Goal: Information Seeking & Learning: Learn about a topic

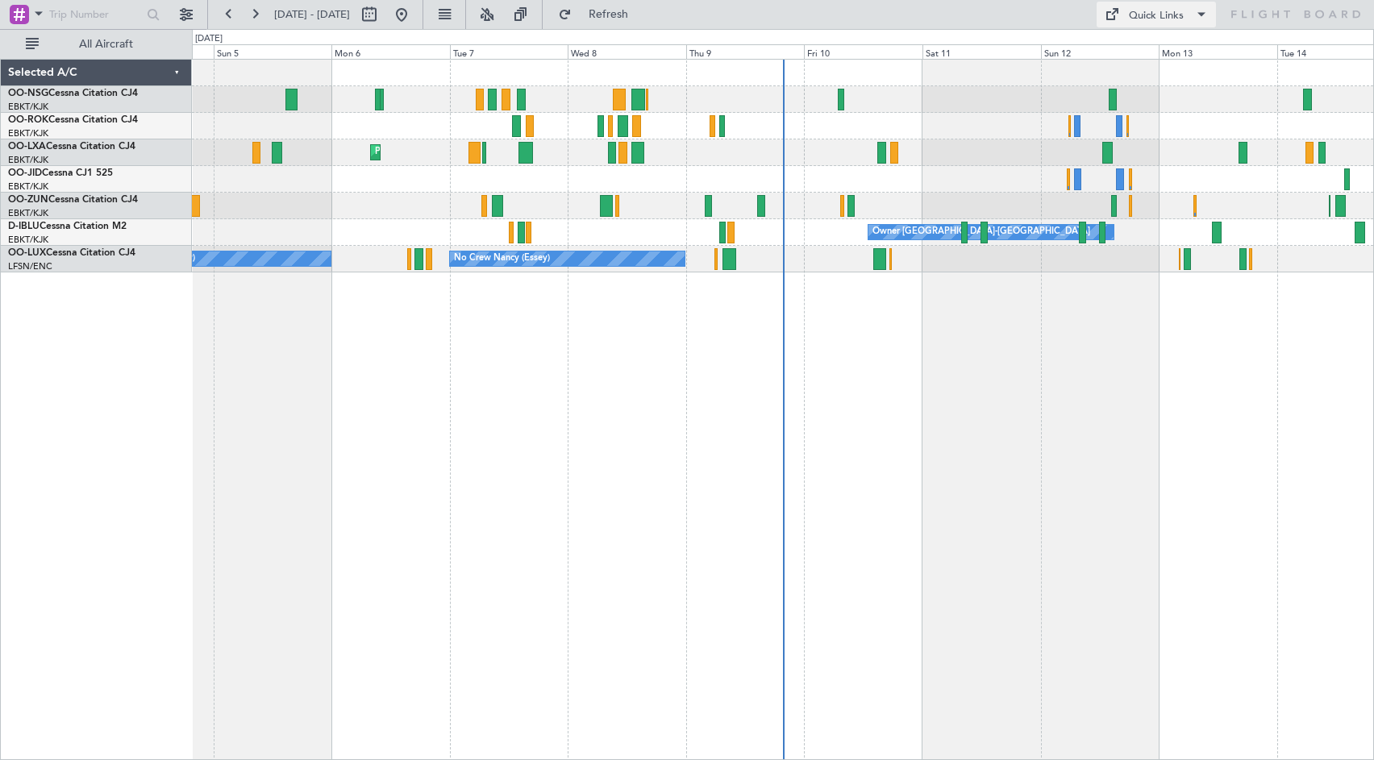
click at [1125, 10] on button "Quick Links" at bounding box center [1156, 15] width 119 height 26
click at [1128, 100] on button "Crew Board" at bounding box center [1160, 92] width 121 height 39
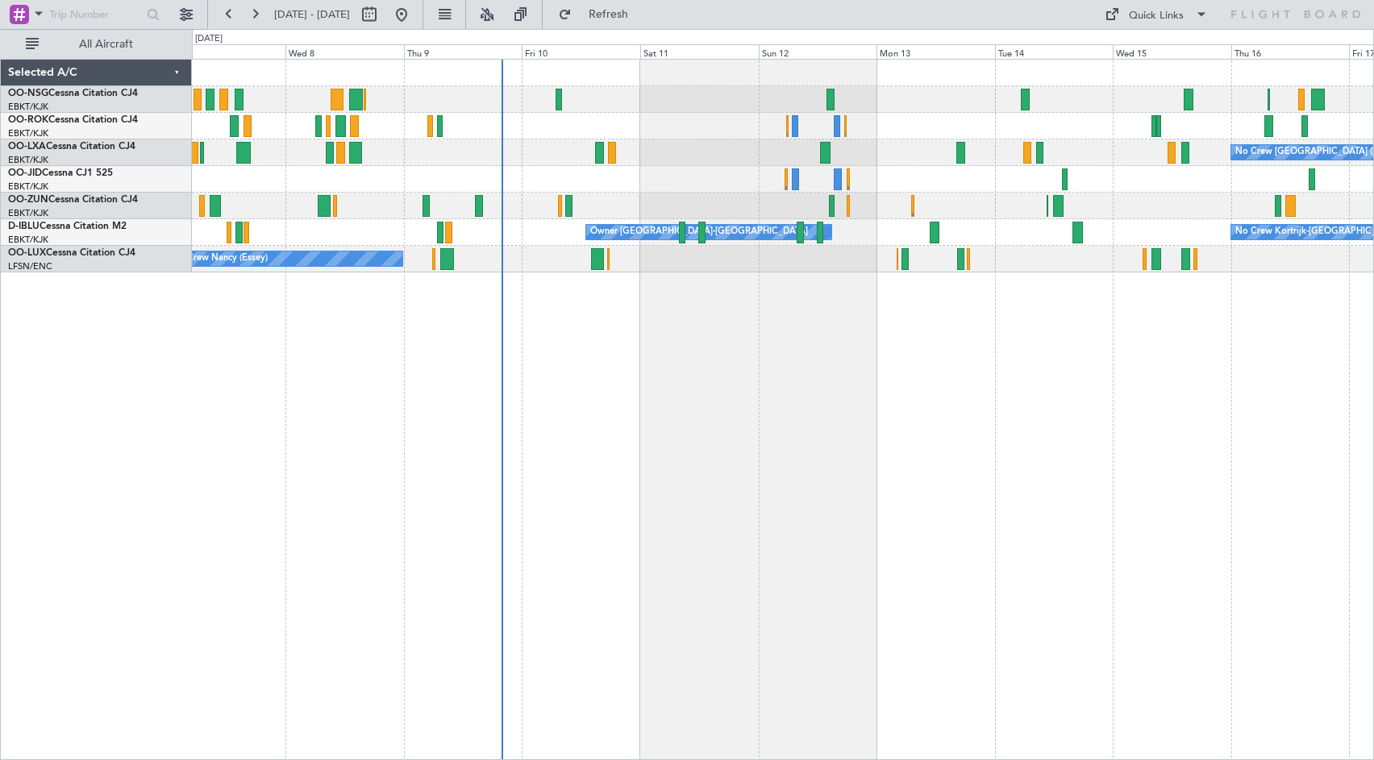
click at [742, 427] on div "No Crew [GEOGRAPHIC_DATA] ([GEOGRAPHIC_DATA] National) Planned Maint [GEOGRAPHI…" at bounding box center [783, 410] width 1182 height 702
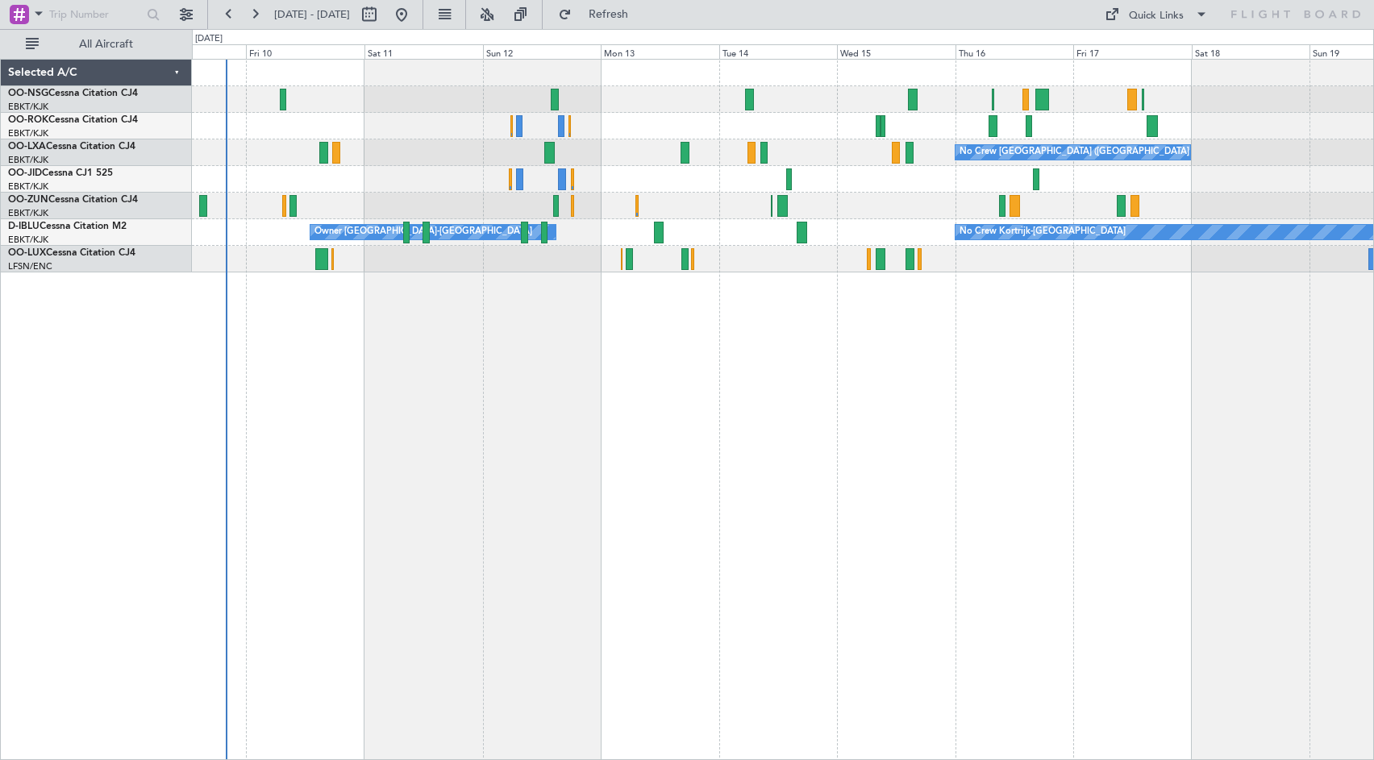
click at [640, 202] on div "No Crew [GEOGRAPHIC_DATA] ([GEOGRAPHIC_DATA] National) No Crew Kortrijk-[GEOGRA…" at bounding box center [782, 166] width 1181 height 213
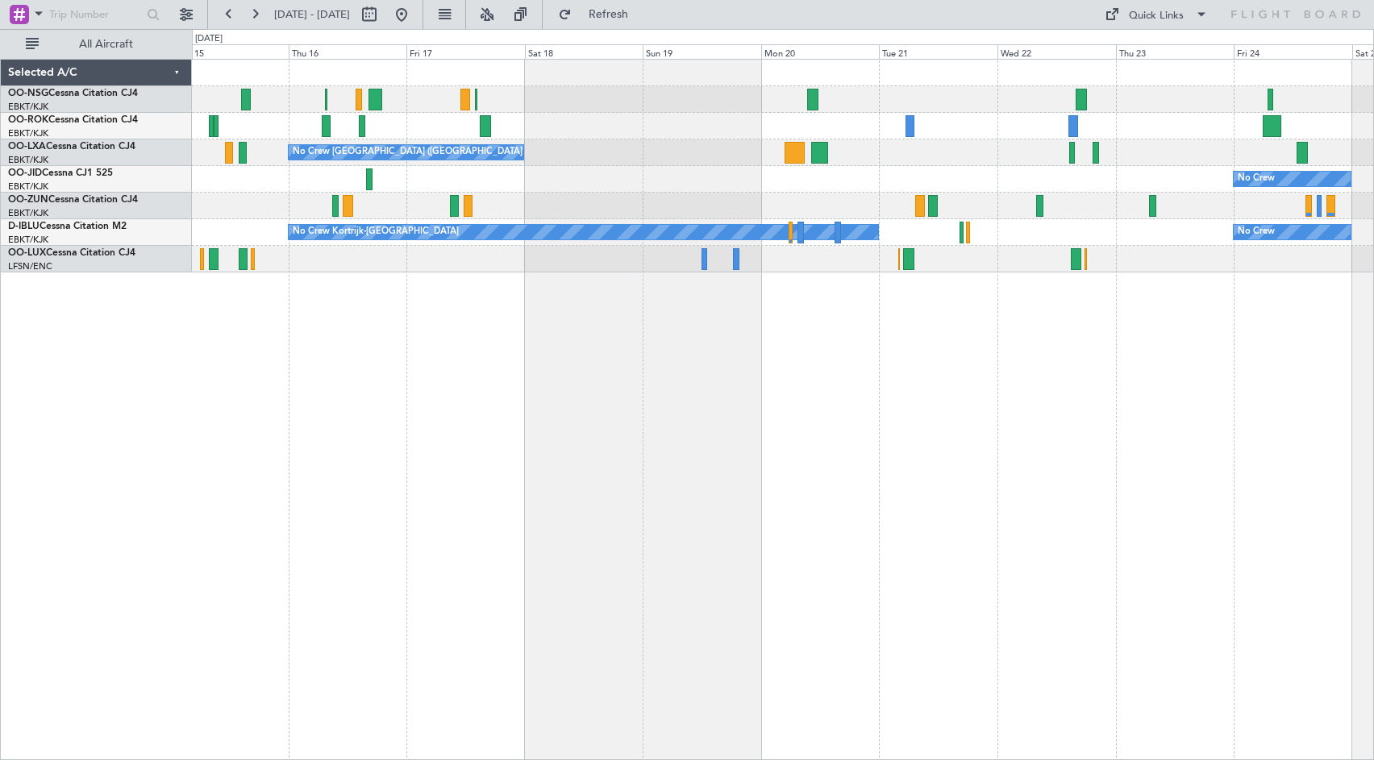
click at [503, 115] on div "No Crew [GEOGRAPHIC_DATA] ([GEOGRAPHIC_DATA] National) No Crew No Crew Kortrijk…" at bounding box center [782, 166] width 1181 height 213
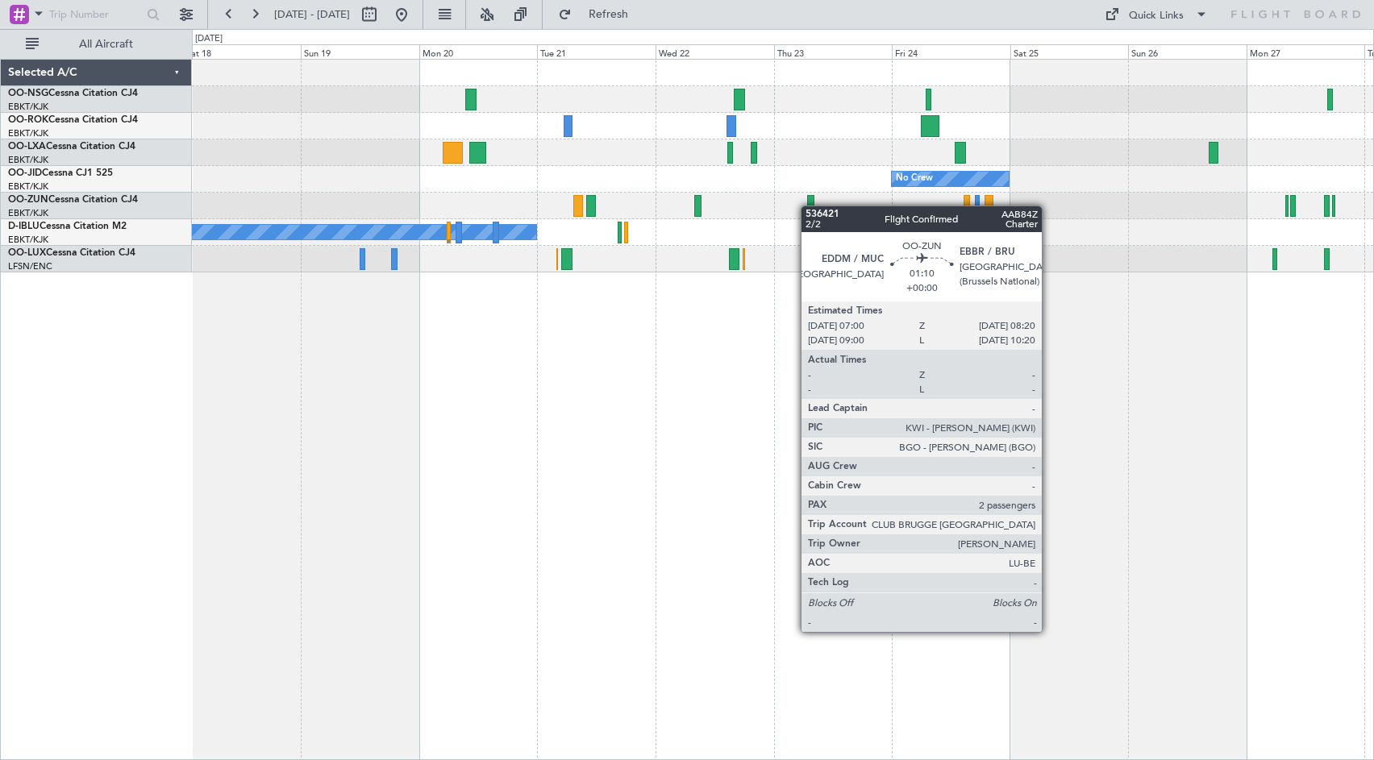
click at [809, 206] on div "No Crew [GEOGRAPHIC_DATA] ([GEOGRAPHIC_DATA] National) No Crew No Crew Kortrijk…" at bounding box center [782, 166] width 1181 height 213
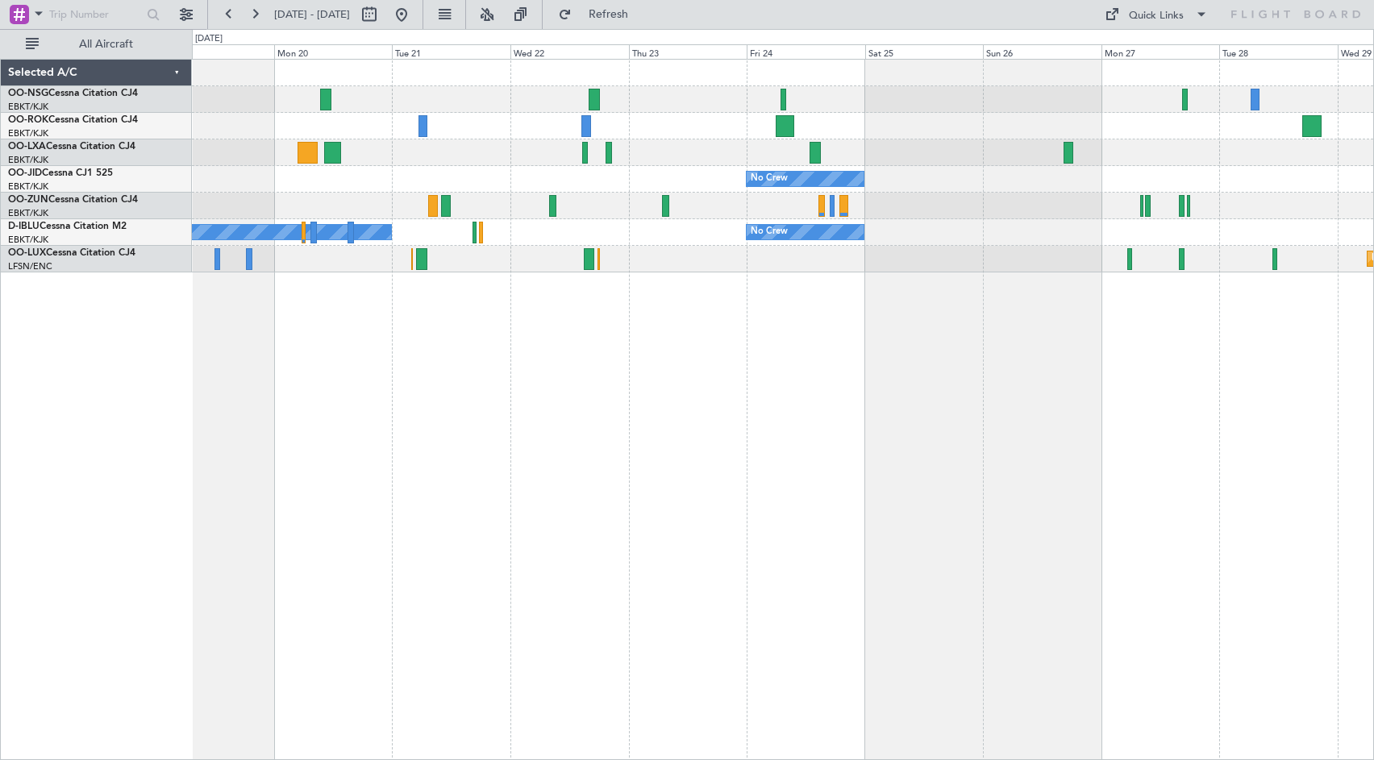
click at [669, 155] on div "No Crew [GEOGRAPHIC_DATA] ([GEOGRAPHIC_DATA] National)" at bounding box center [782, 153] width 1181 height 27
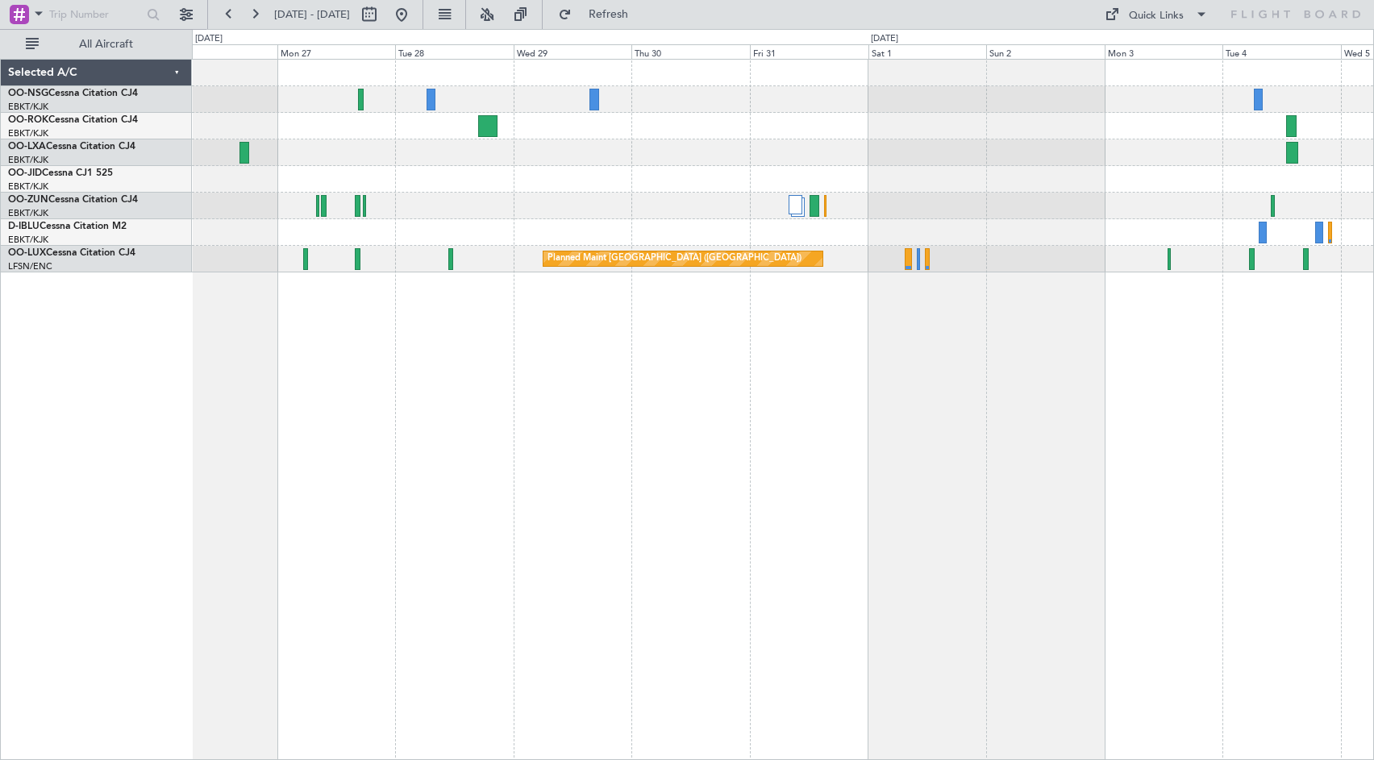
click at [439, 177] on div "No Crew" at bounding box center [782, 179] width 1181 height 27
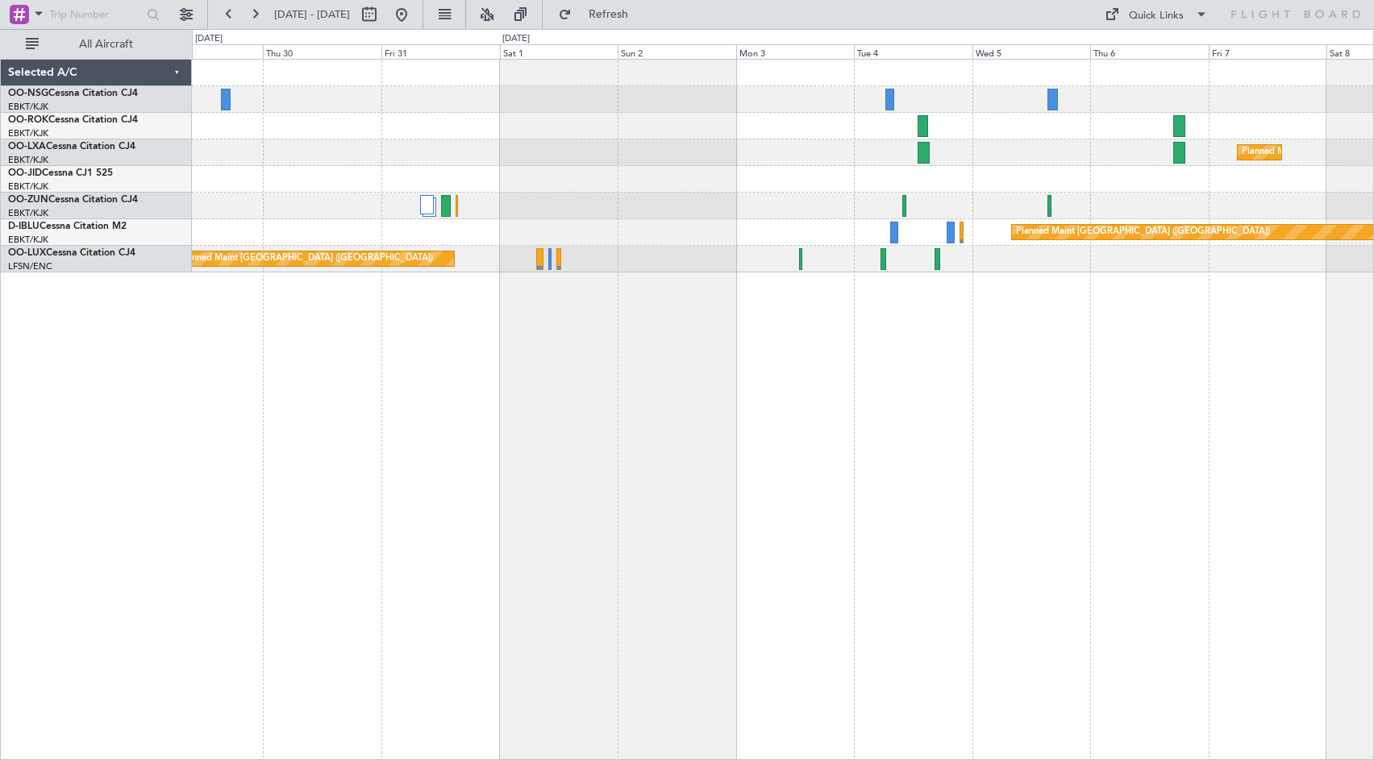
click at [644, 147] on div "Planned Maint Kortrijk-[GEOGRAPHIC_DATA]" at bounding box center [782, 153] width 1181 height 27
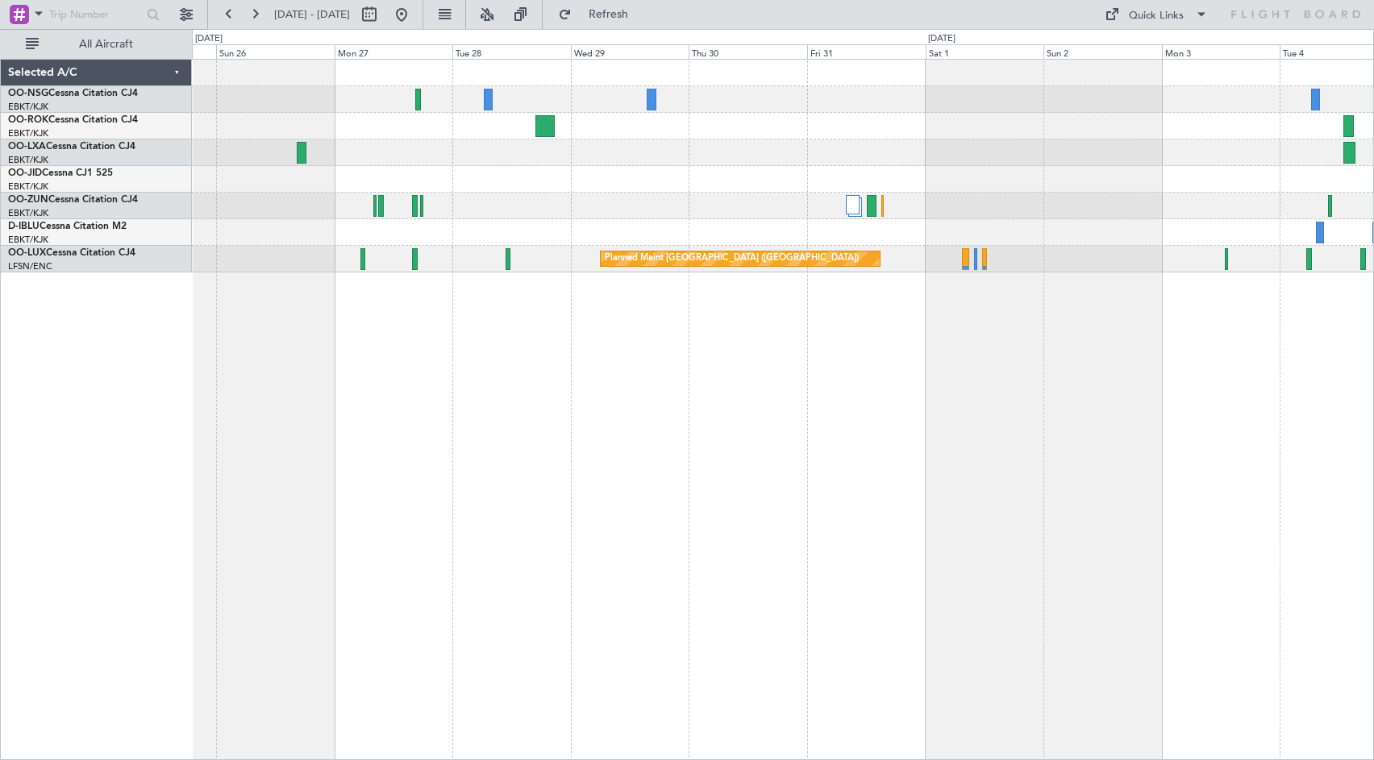
click at [1130, 219] on div at bounding box center [782, 206] width 1181 height 27
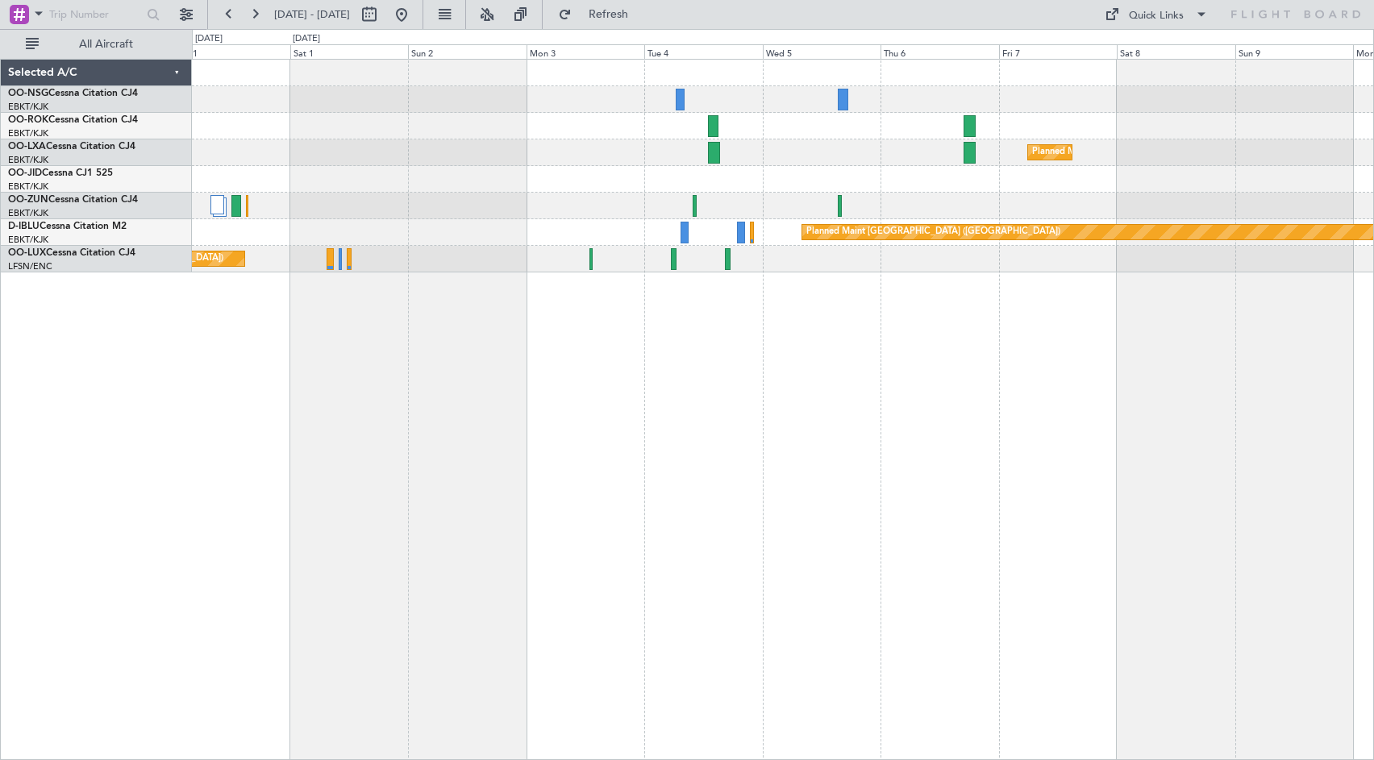
click at [434, 209] on div at bounding box center [782, 206] width 1181 height 27
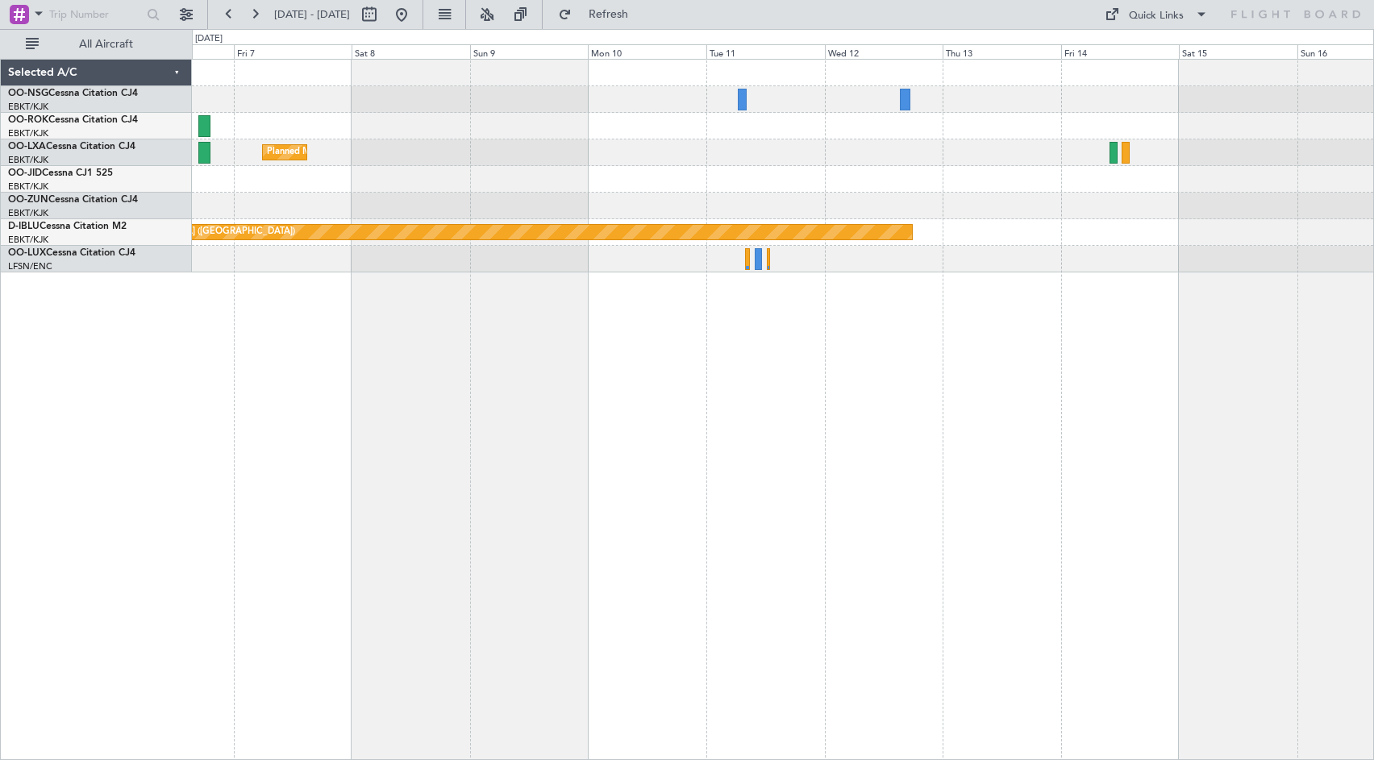
click at [352, 191] on div "Planned Maint Kortrijk-[GEOGRAPHIC_DATA] Planned Maint [GEOGRAPHIC_DATA] ([GEOG…" at bounding box center [782, 166] width 1181 height 213
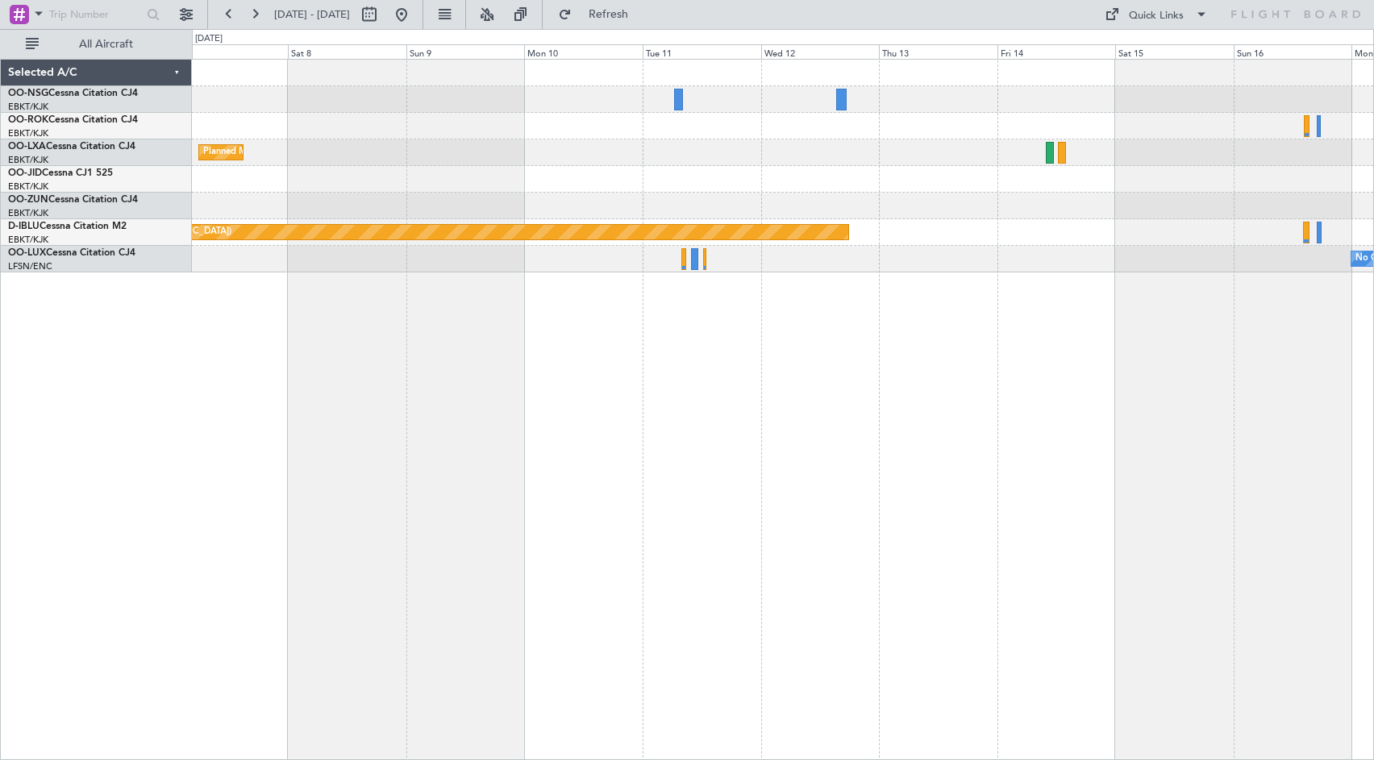
click at [532, 169] on div "Planned Maint Kortrijk-[GEOGRAPHIC_DATA] Planned Maint [GEOGRAPHIC_DATA] ([GEOG…" at bounding box center [782, 166] width 1181 height 213
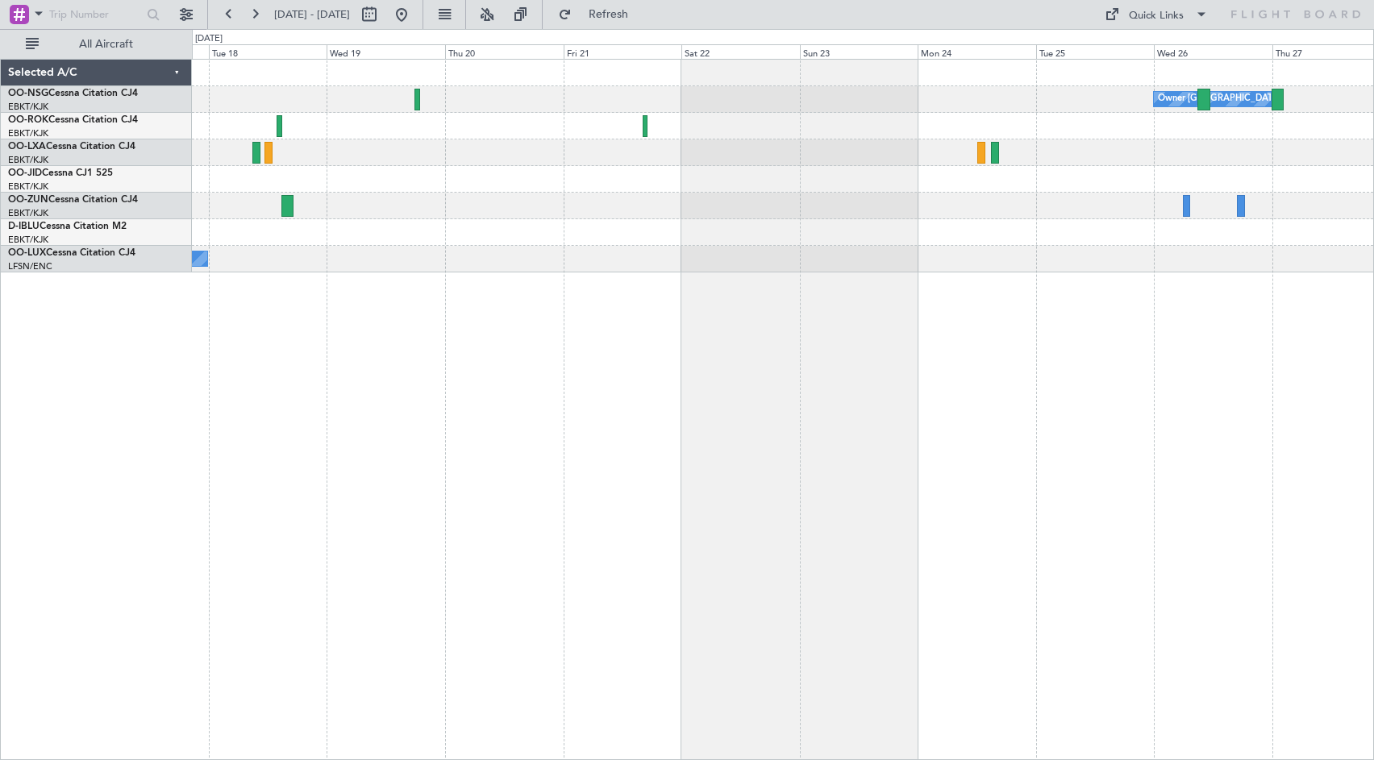
click at [498, 166] on div "Owner [GEOGRAPHIC_DATA]-[GEOGRAPHIC_DATA] No Crew Nancy (Essey)" at bounding box center [782, 166] width 1181 height 213
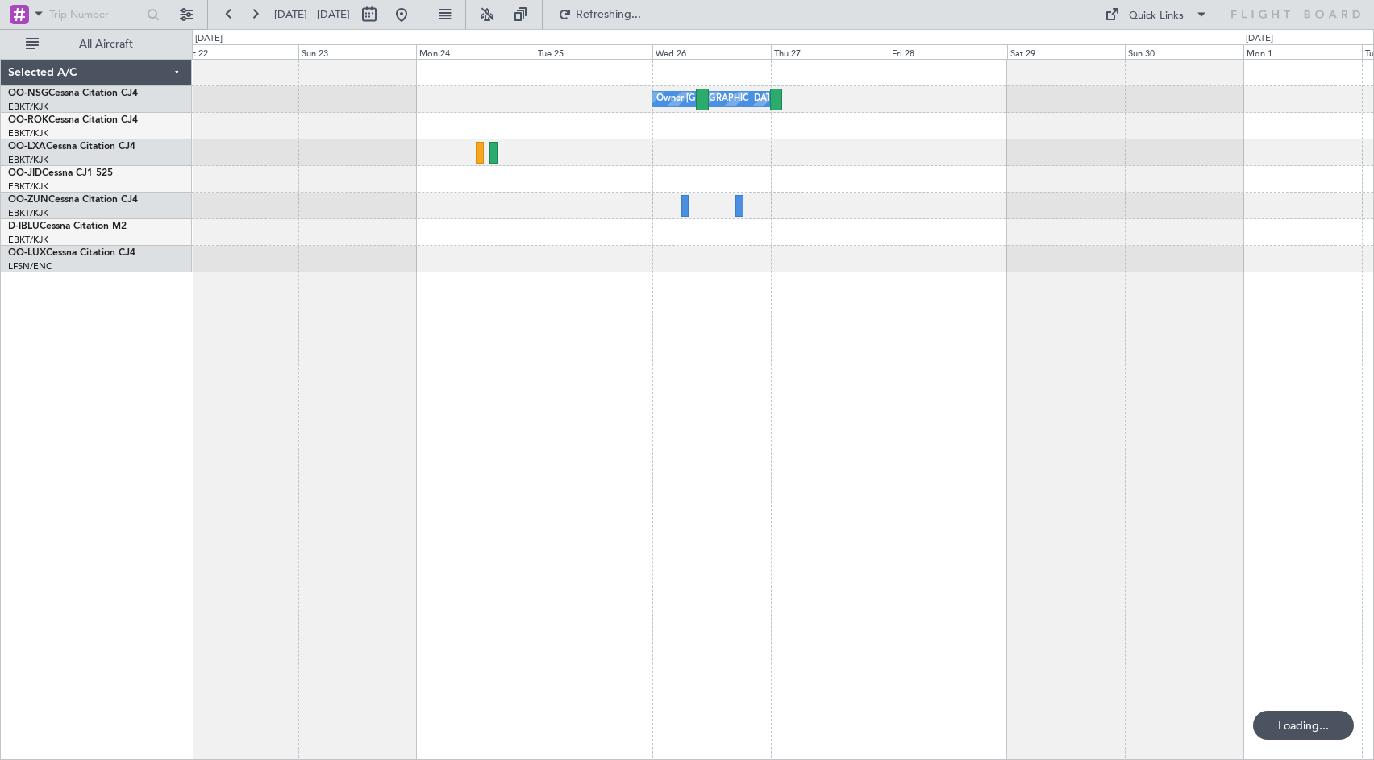
click at [317, 202] on div "Owner [GEOGRAPHIC_DATA]-[GEOGRAPHIC_DATA]" at bounding box center [782, 166] width 1181 height 213
click at [1317, 237] on div at bounding box center [782, 232] width 1181 height 27
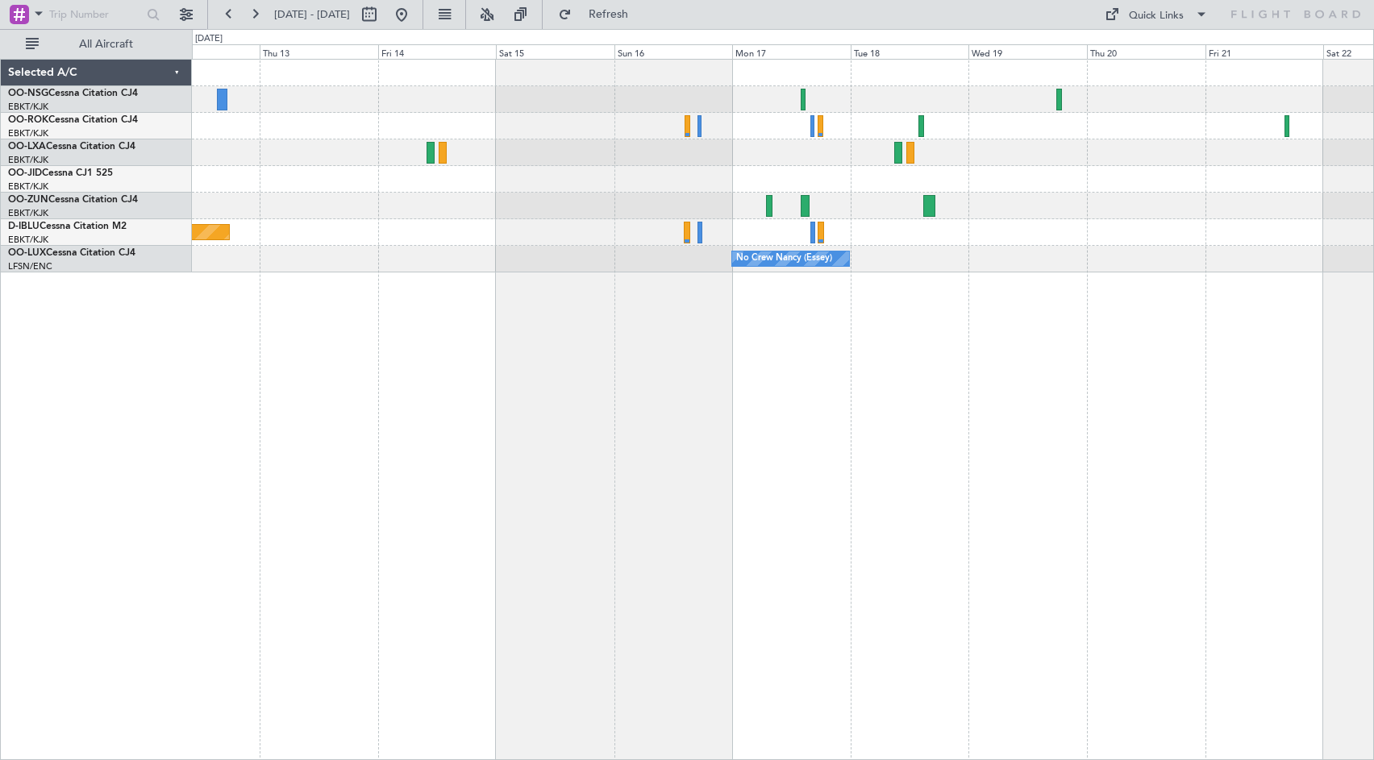
click at [1364, 234] on div "Planned Maint [GEOGRAPHIC_DATA] ([GEOGRAPHIC_DATA])" at bounding box center [782, 232] width 1181 height 27
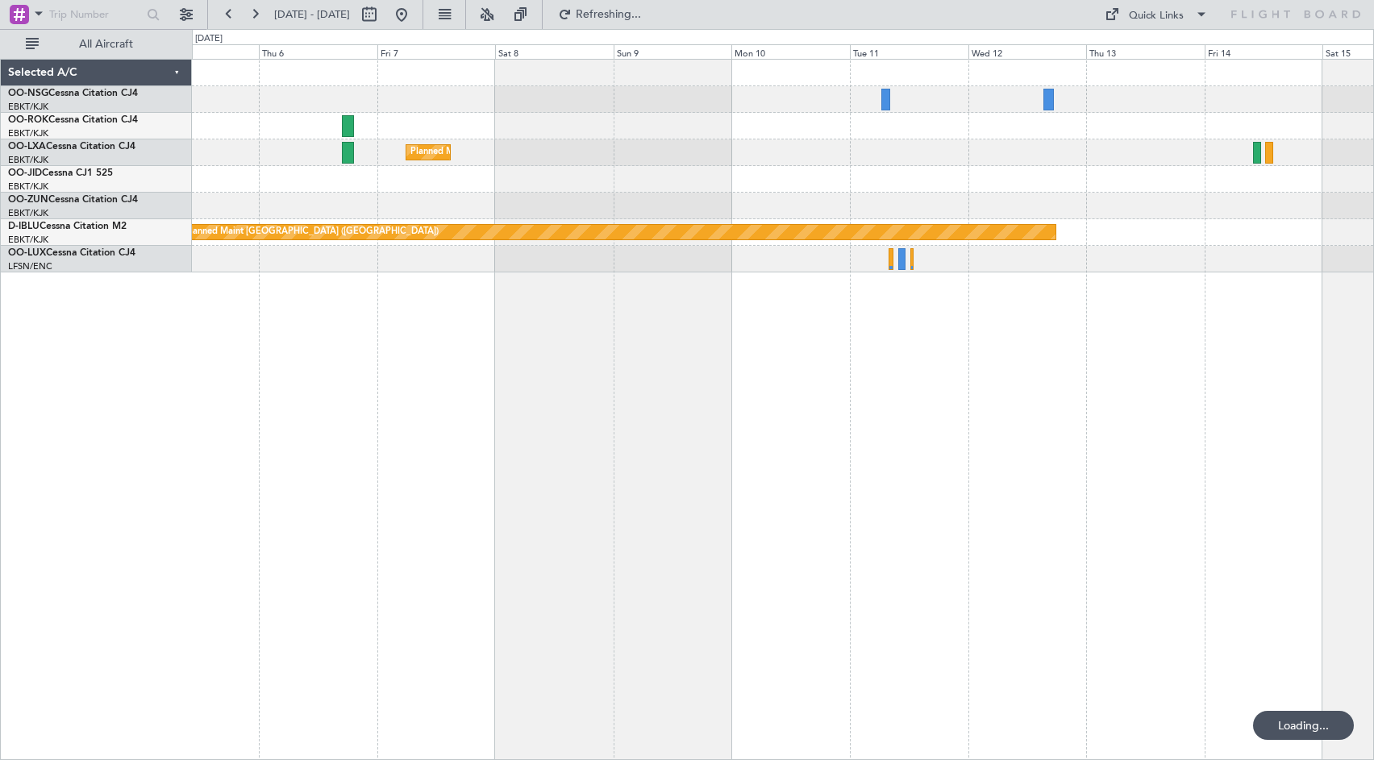
click at [1259, 194] on div "Planned Maint Kortrijk-[GEOGRAPHIC_DATA] Planned Maint [GEOGRAPHIC_DATA] ([GEOG…" at bounding box center [782, 166] width 1181 height 213
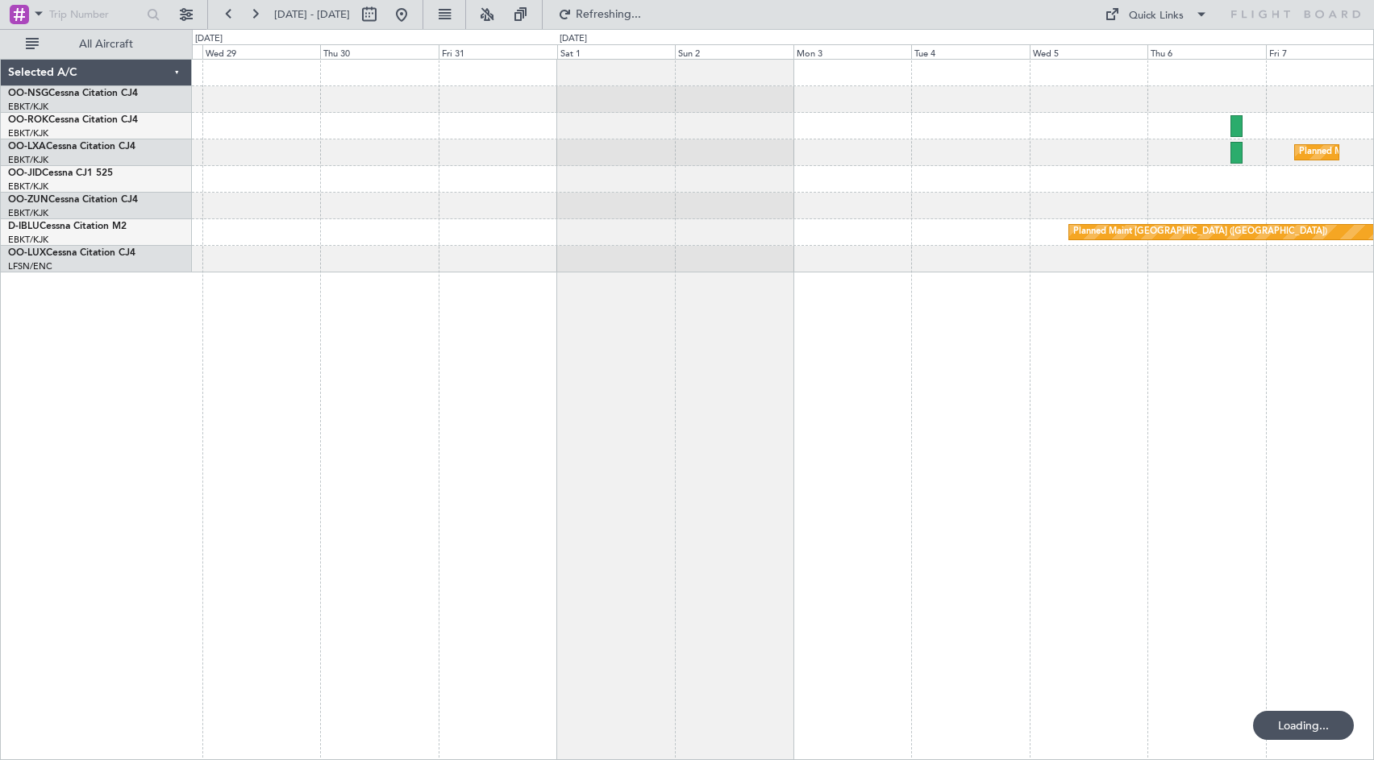
click at [1176, 216] on div "Planned Maint Kortrijk-[GEOGRAPHIC_DATA] Planned Maint [GEOGRAPHIC_DATA] ([GEOG…" at bounding box center [782, 166] width 1181 height 213
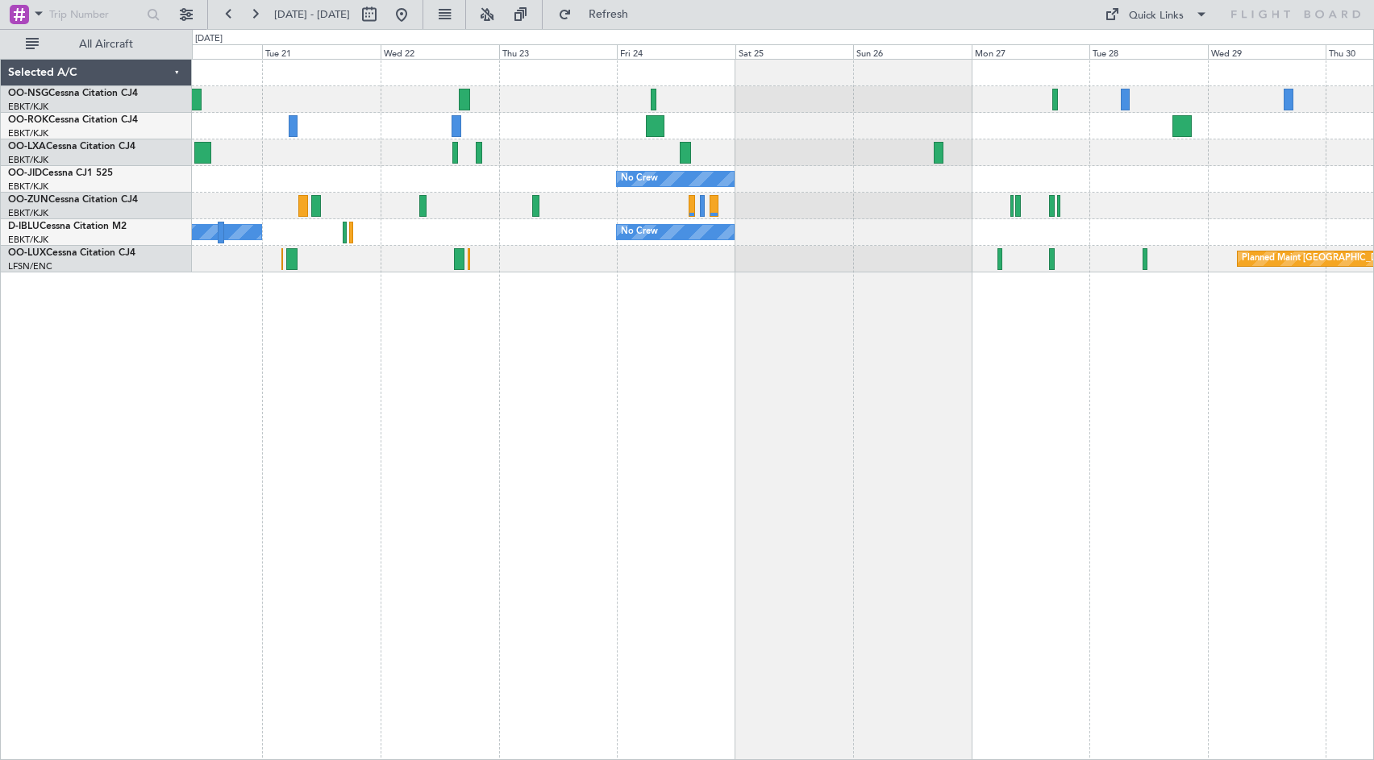
click at [1232, 208] on div "No Crew [GEOGRAPHIC_DATA] ([GEOGRAPHIC_DATA] National) No Crew No Crew No Crew …" at bounding box center [782, 166] width 1181 height 213
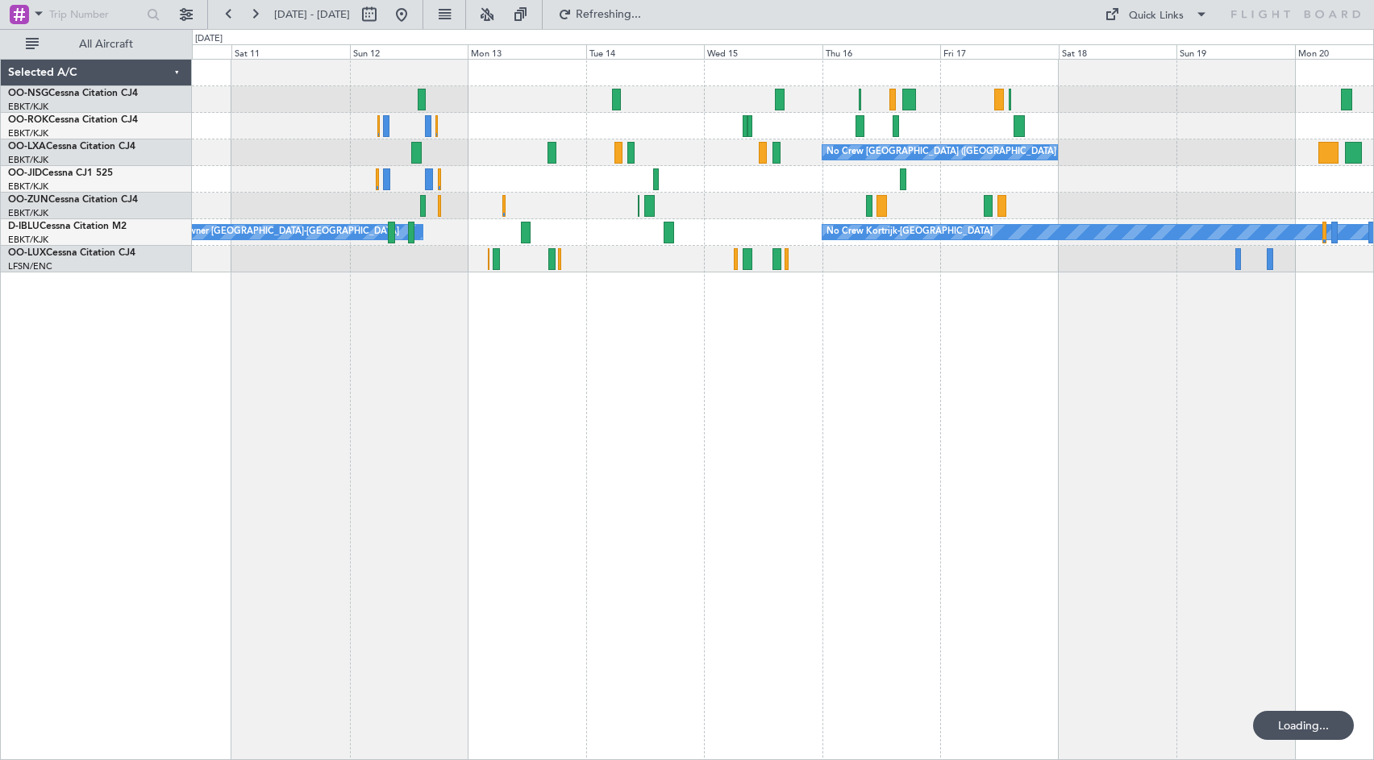
click at [1113, 193] on div at bounding box center [782, 179] width 1181 height 27
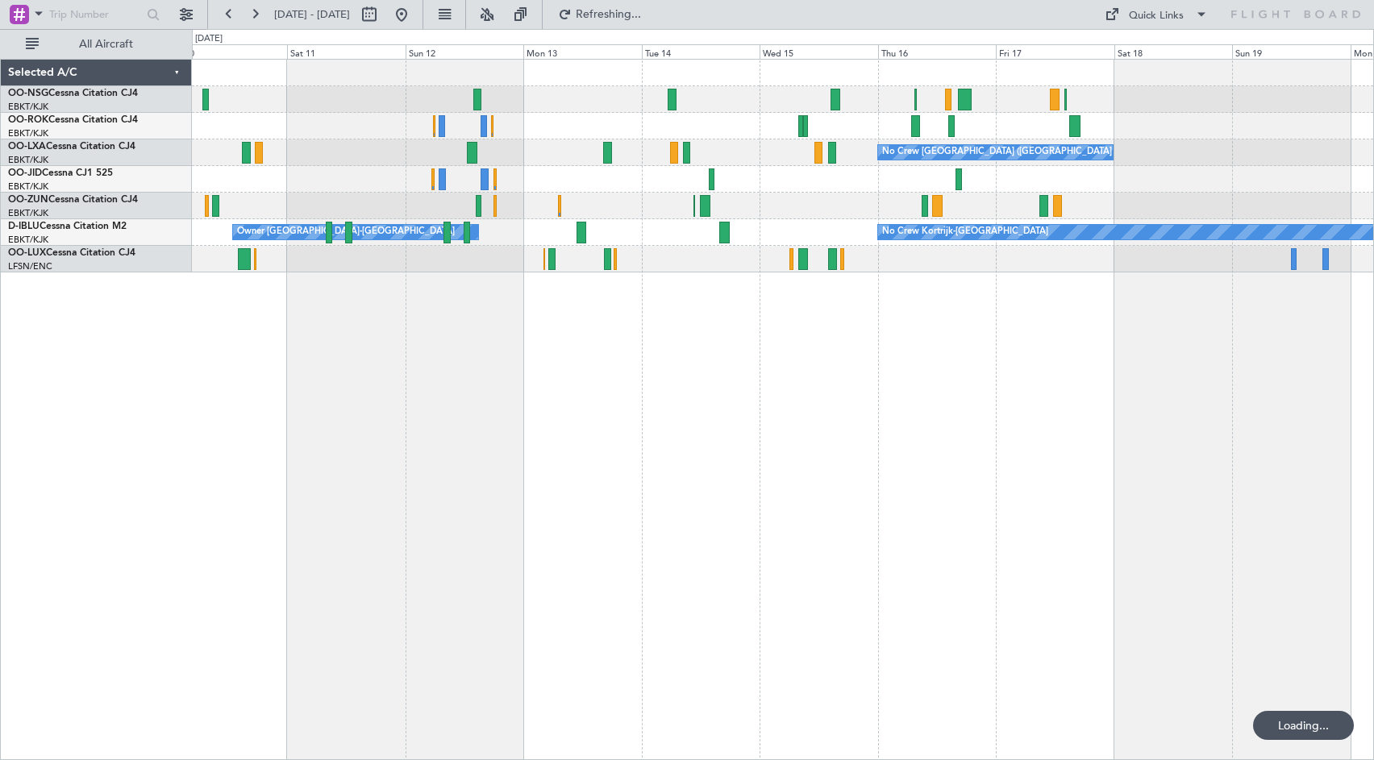
click at [783, 192] on div "No Crew [GEOGRAPHIC_DATA] ([GEOGRAPHIC_DATA] National) No Crew Kortrijk-[GEOGRA…" at bounding box center [782, 166] width 1181 height 213
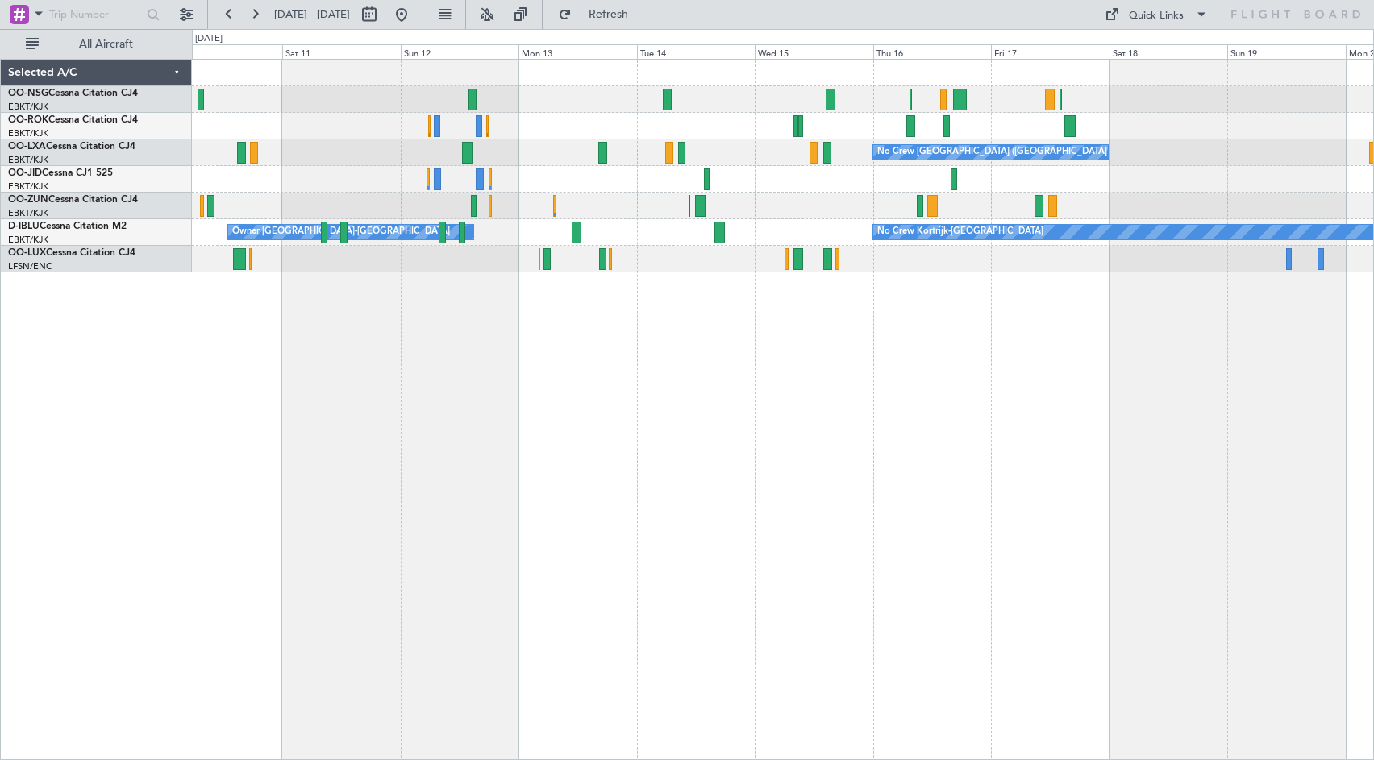
click at [827, 452] on div "No Crew [GEOGRAPHIC_DATA] ([GEOGRAPHIC_DATA] National) No Crew Kortrijk-[GEOGRA…" at bounding box center [783, 410] width 1182 height 702
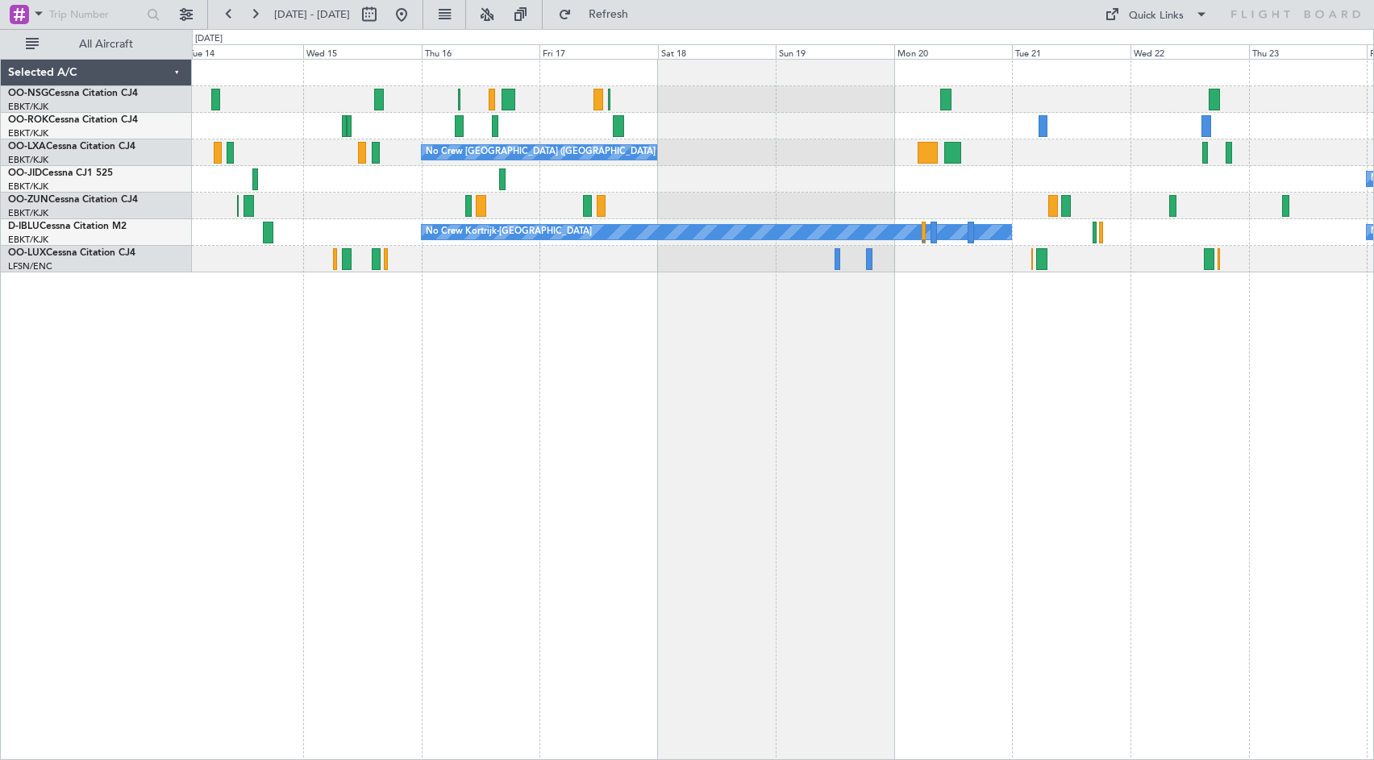
click at [573, 495] on div "No Crew [GEOGRAPHIC_DATA] ([GEOGRAPHIC_DATA] National) No Crew No Crew Kortrijk…" at bounding box center [783, 410] width 1182 height 702
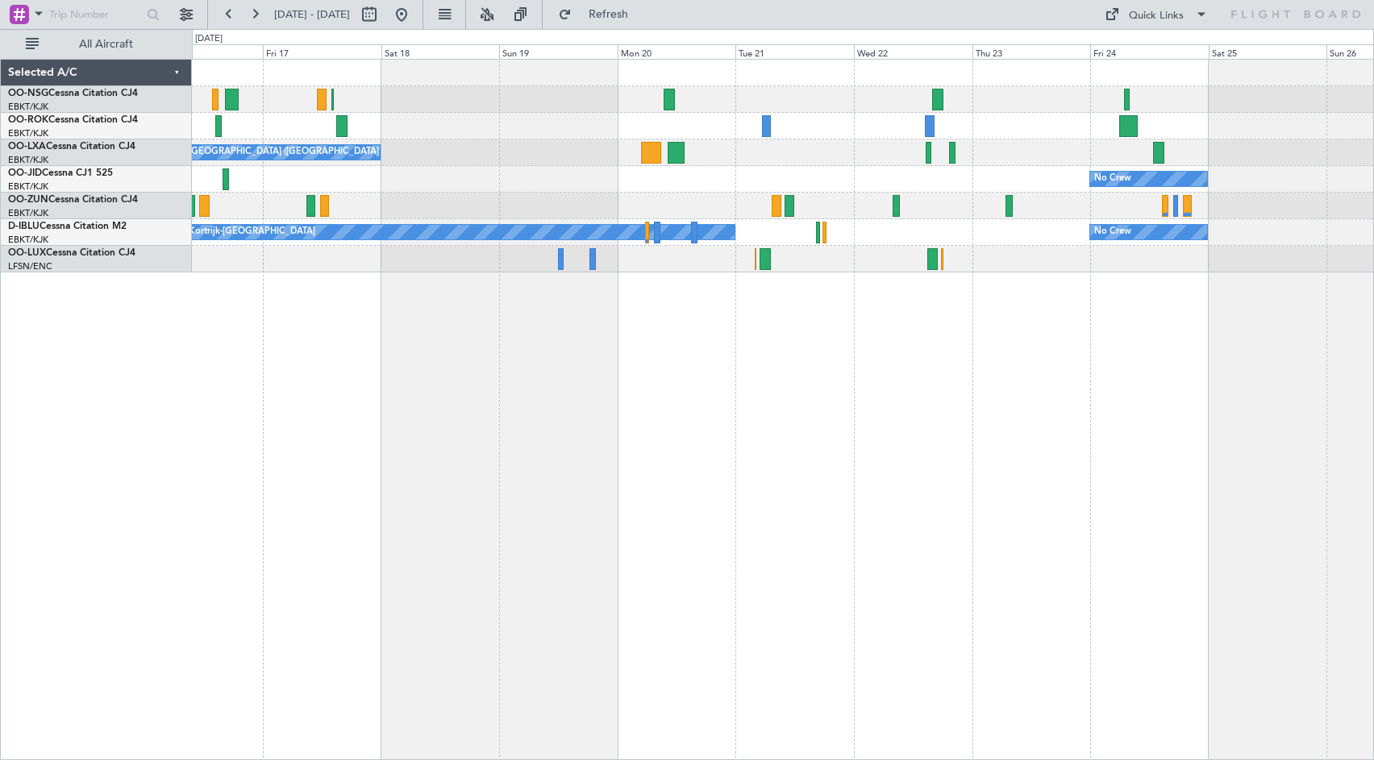
click at [535, 125] on div at bounding box center [782, 126] width 1181 height 27
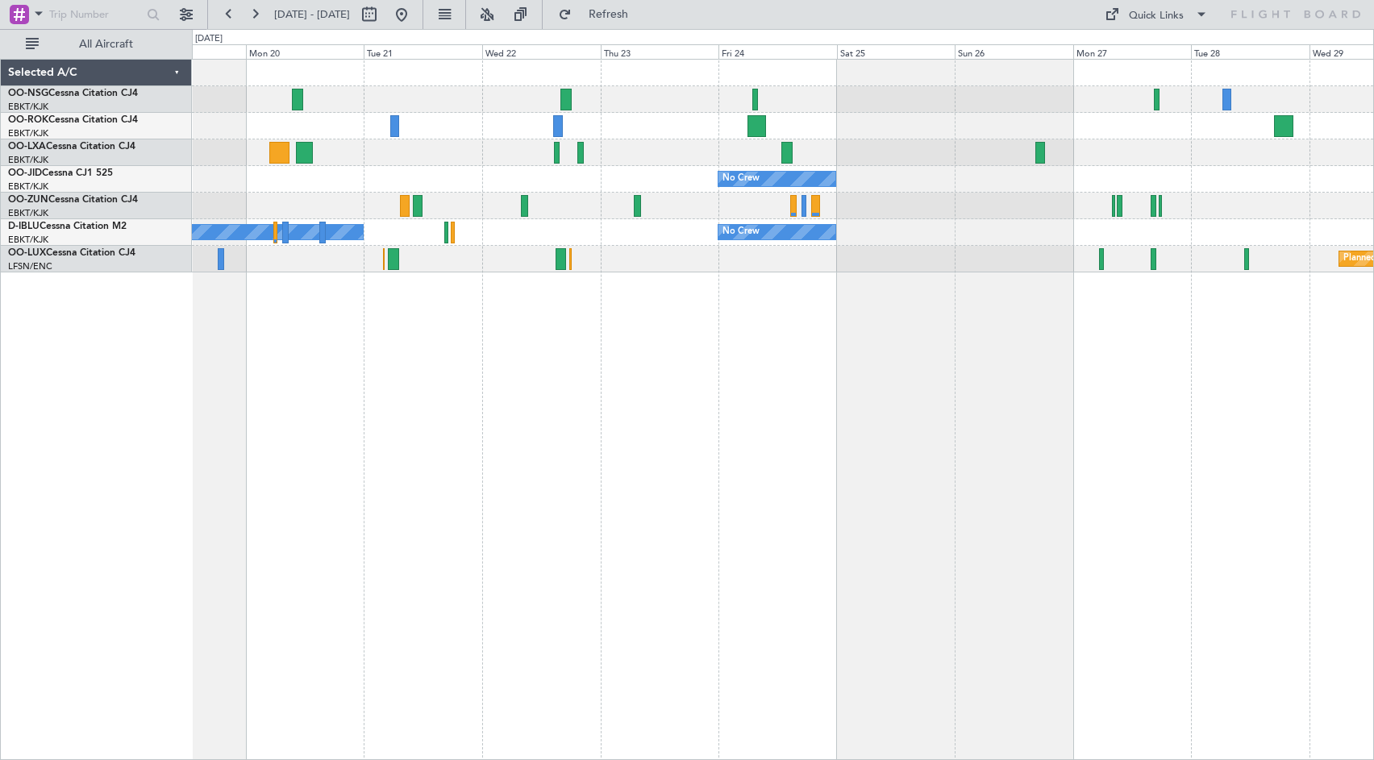
click at [908, 240] on div "No Crew [GEOGRAPHIC_DATA] ([GEOGRAPHIC_DATA] National) No Crew No Crew Kortrijk…" at bounding box center [782, 166] width 1181 height 213
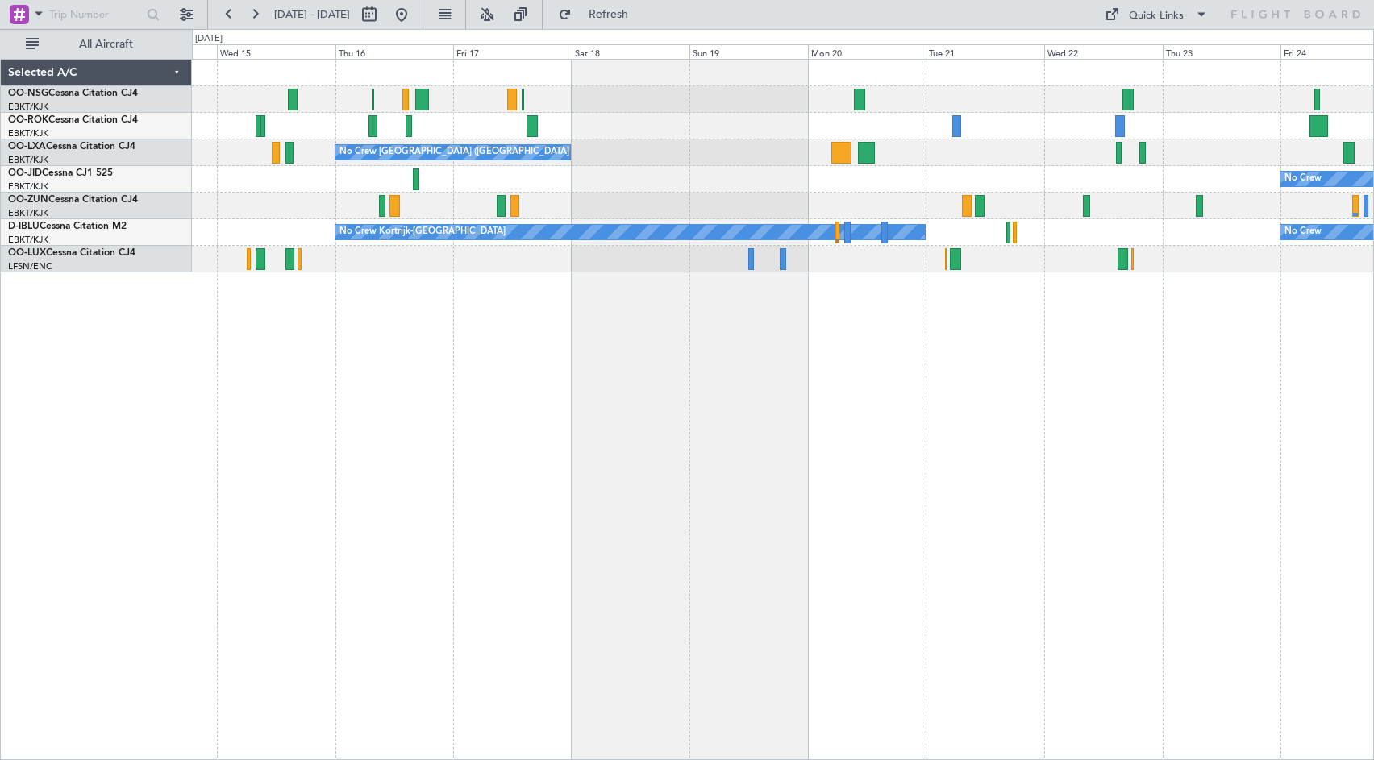
click at [1314, 199] on div "No Crew [GEOGRAPHIC_DATA] ([GEOGRAPHIC_DATA] National) No Crew No Crew Kortrijk…" at bounding box center [782, 166] width 1181 height 213
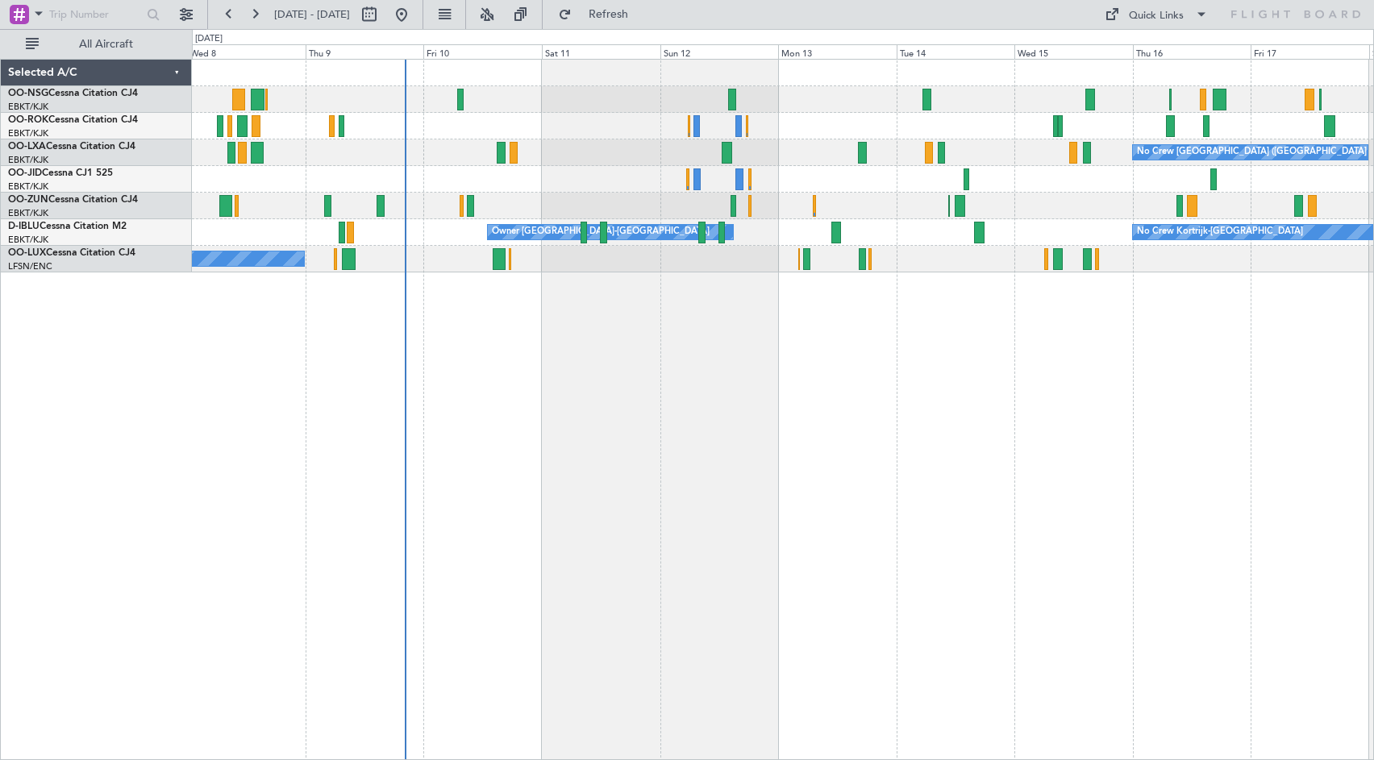
click at [1120, 419] on div "No Crew [GEOGRAPHIC_DATA] ([GEOGRAPHIC_DATA] National) Planned Maint [GEOGRAPHI…" at bounding box center [783, 410] width 1182 height 702
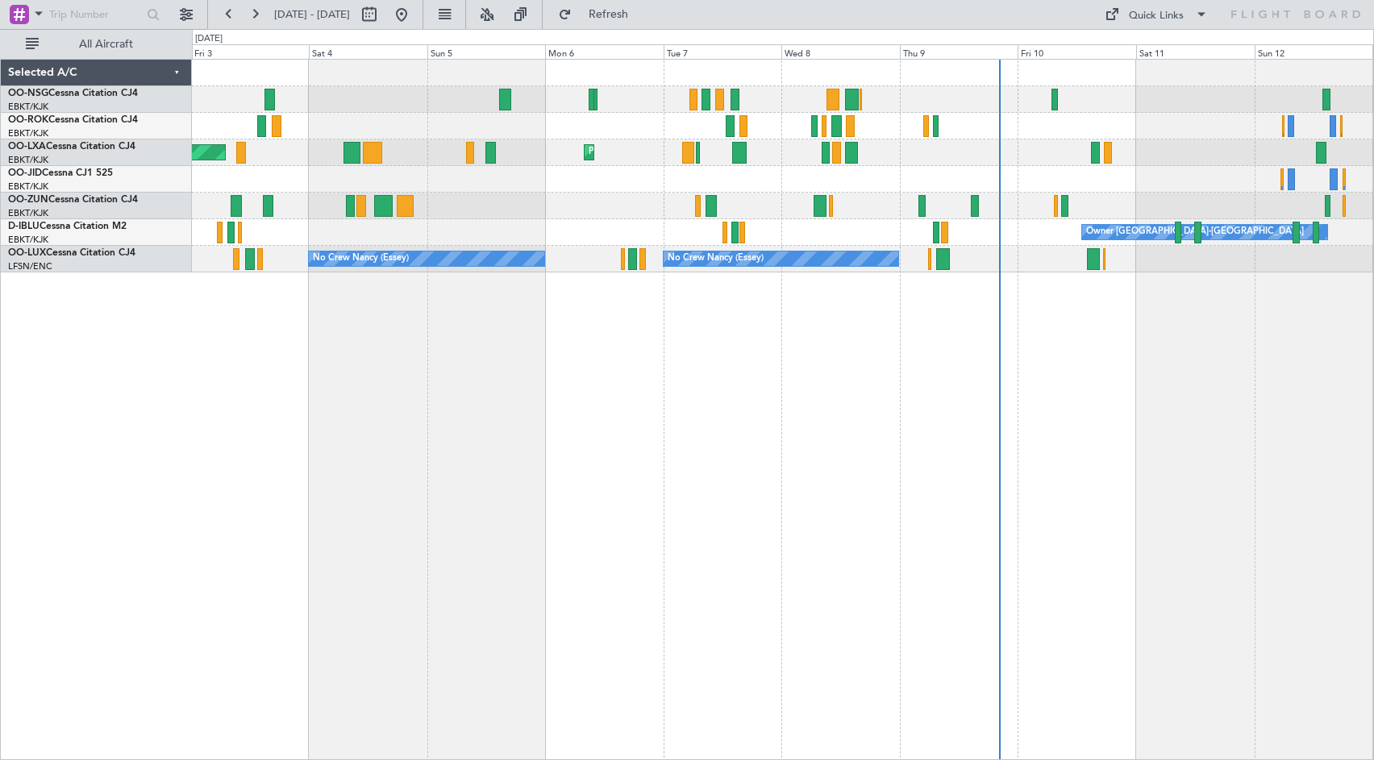
click at [891, 417] on div "AOG Maint Kortrijk-[GEOGRAPHIC_DATA] Planned Maint [GEOGRAPHIC_DATA]-[GEOGRAPHI…" at bounding box center [783, 410] width 1182 height 702
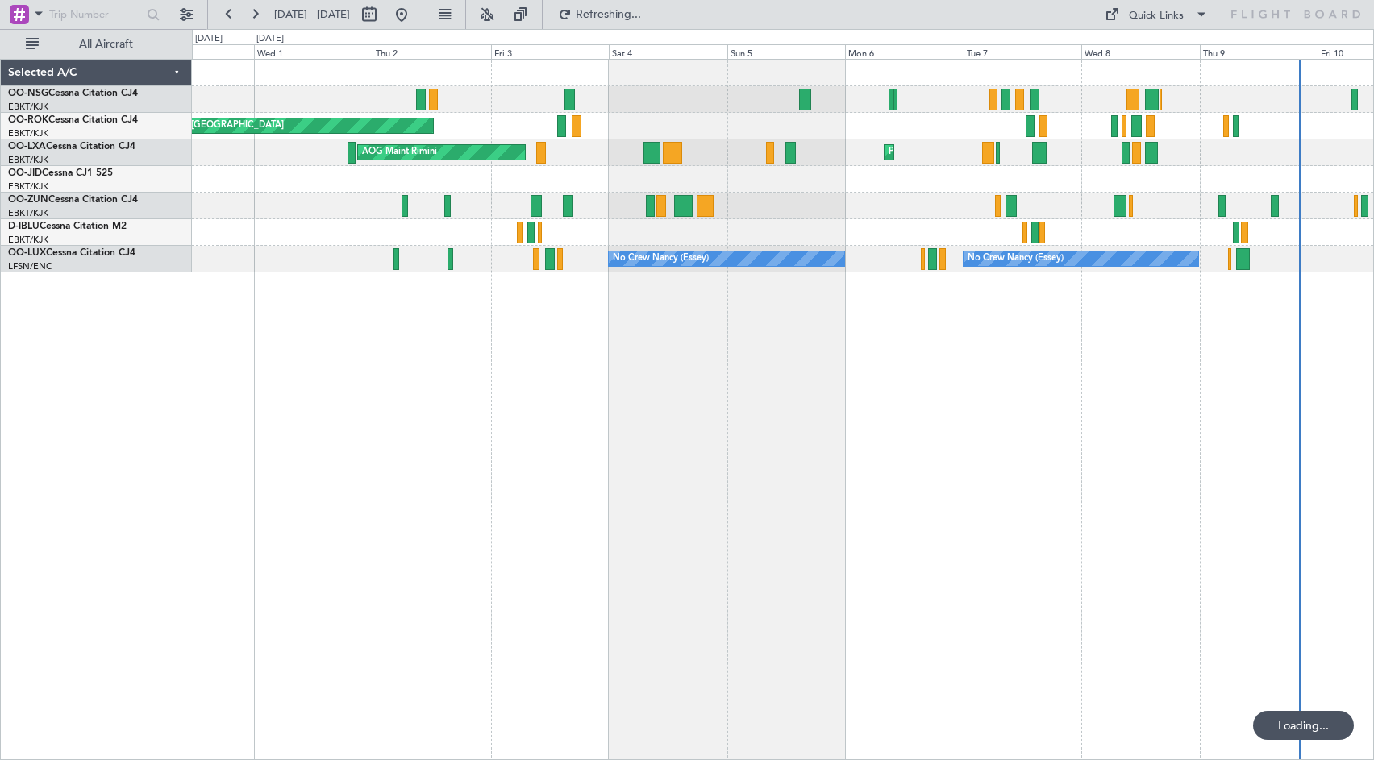
click at [960, 389] on div "AOG Maint Kortrijk-[GEOGRAPHIC_DATA] Planned Maint [GEOGRAPHIC_DATA]-[GEOGRAPHI…" at bounding box center [783, 410] width 1182 height 702
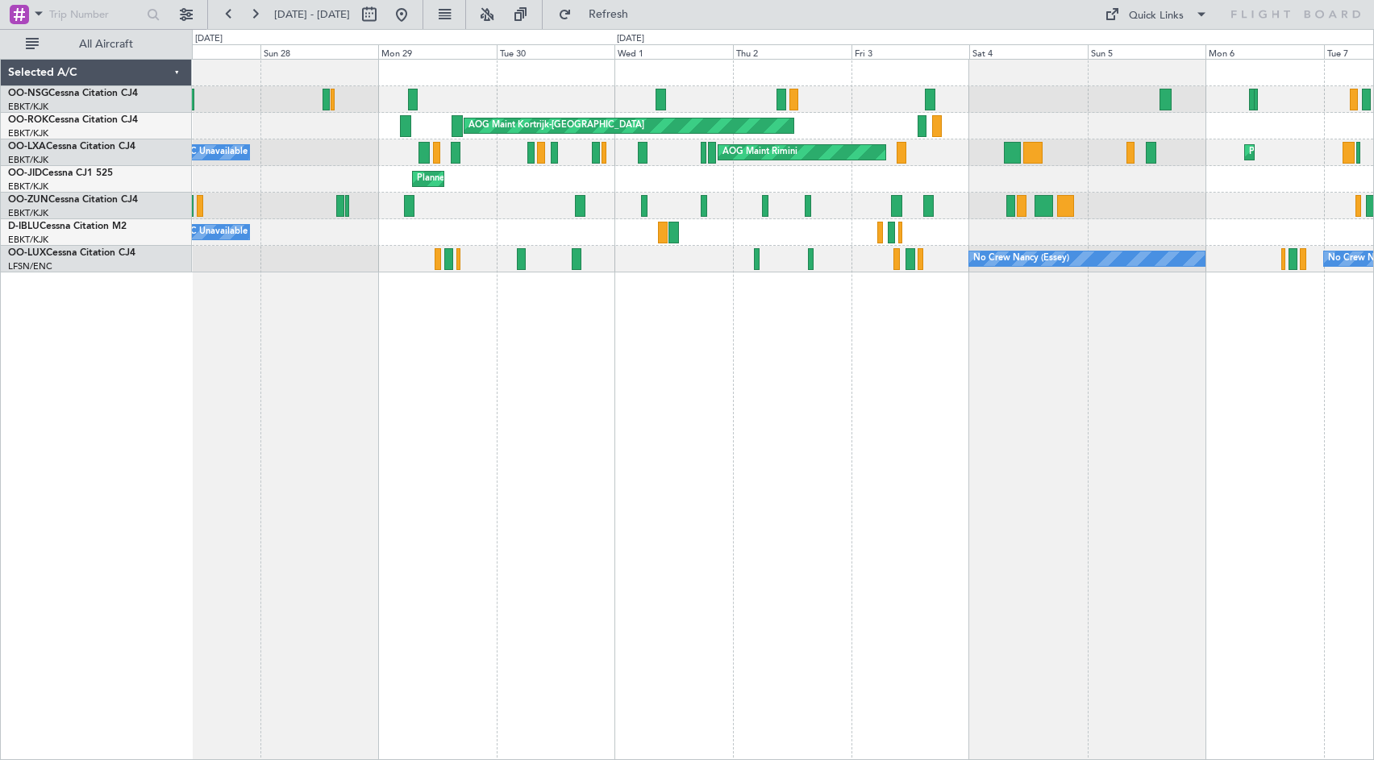
click at [1148, 374] on div "Planned Maint [GEOGRAPHIC_DATA] ([GEOGRAPHIC_DATA]) AOG Maint [GEOGRAPHIC_DATA]…" at bounding box center [783, 410] width 1182 height 702
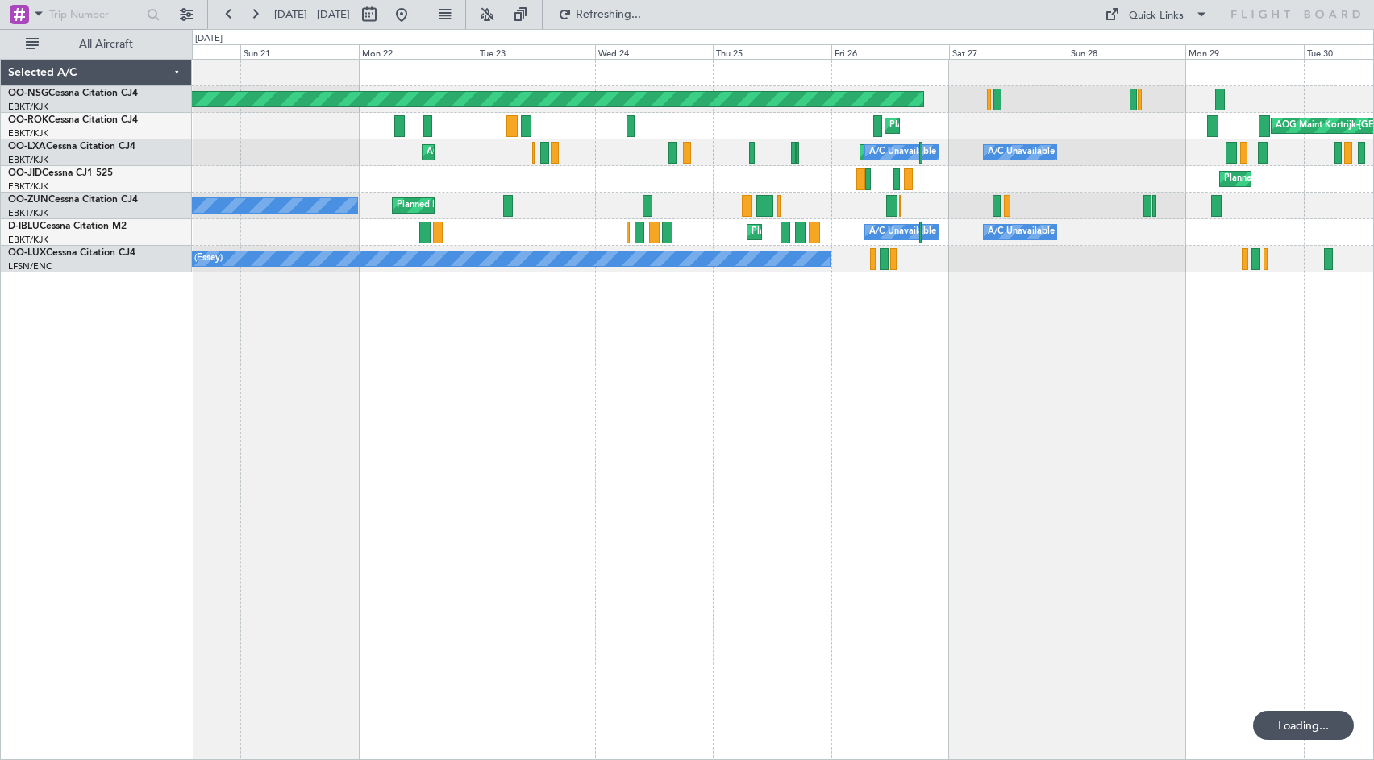
click at [919, 377] on div "Planned Maint [GEOGRAPHIC_DATA] ([GEOGRAPHIC_DATA]) AOG Maint [GEOGRAPHIC_DATA]…" at bounding box center [783, 410] width 1182 height 702
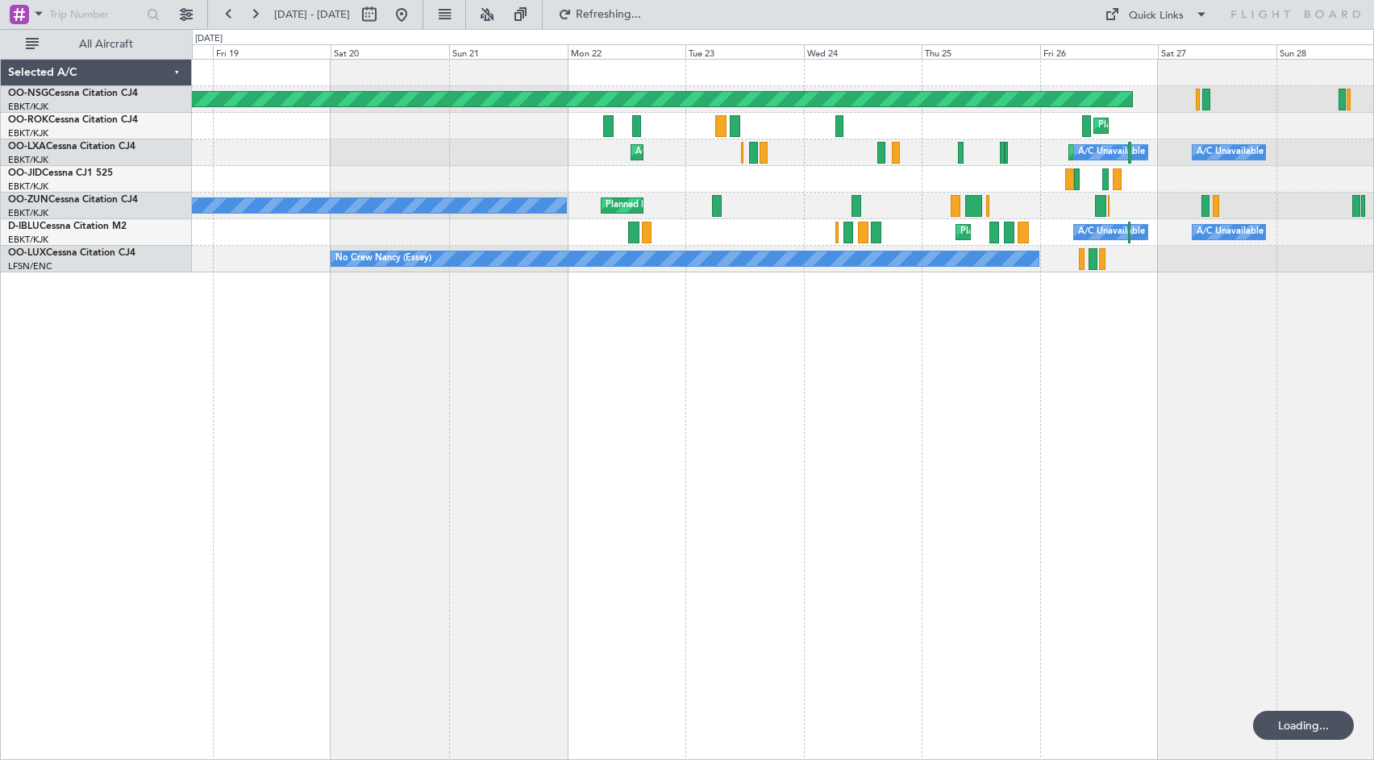
click at [614, 367] on div "Planned Maint [GEOGRAPHIC_DATA] ([GEOGRAPHIC_DATA]) Planned Maint [GEOGRAPHIC_D…" at bounding box center [783, 410] width 1182 height 702
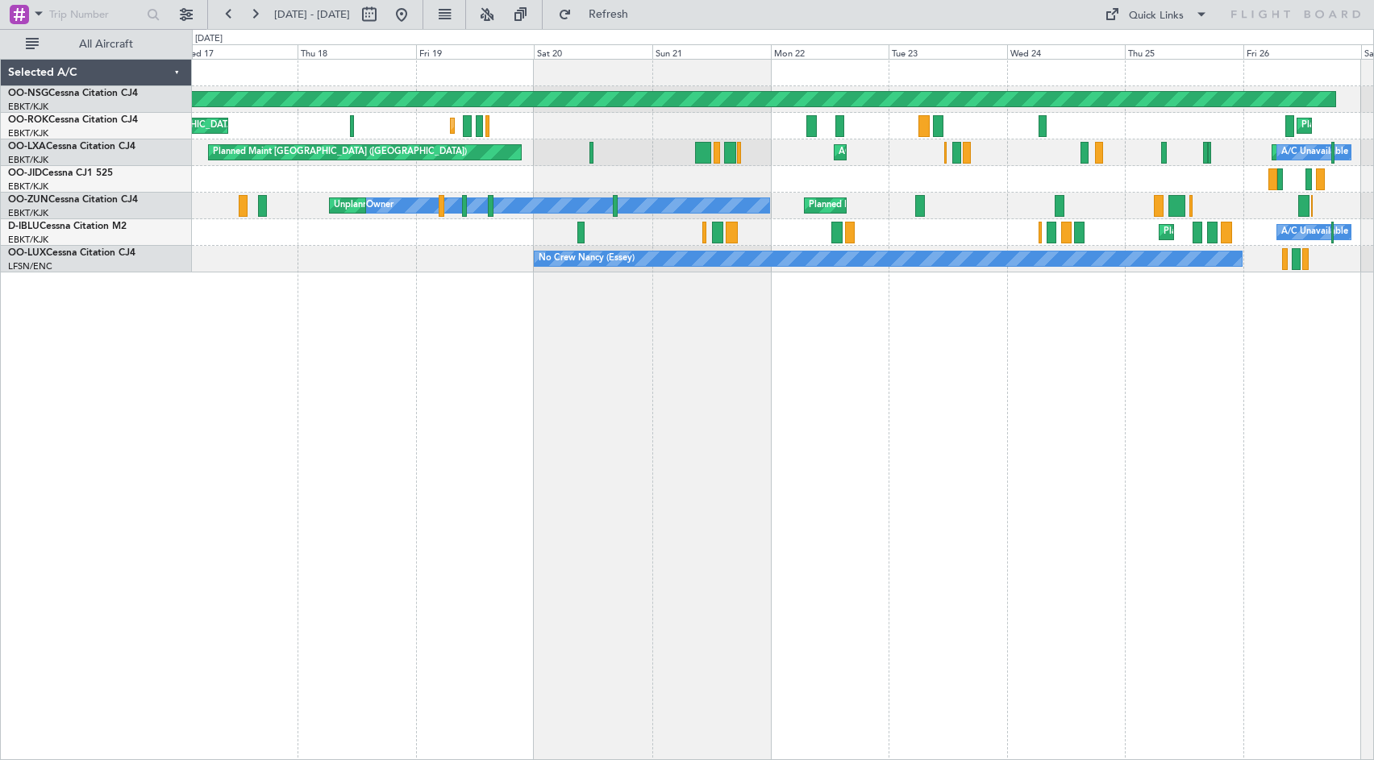
click at [497, 245] on div "A/C Unavailable [GEOGRAPHIC_DATA] ([GEOGRAPHIC_DATA] National) [GEOGRAPHIC_DATA…" at bounding box center [782, 232] width 1181 height 27
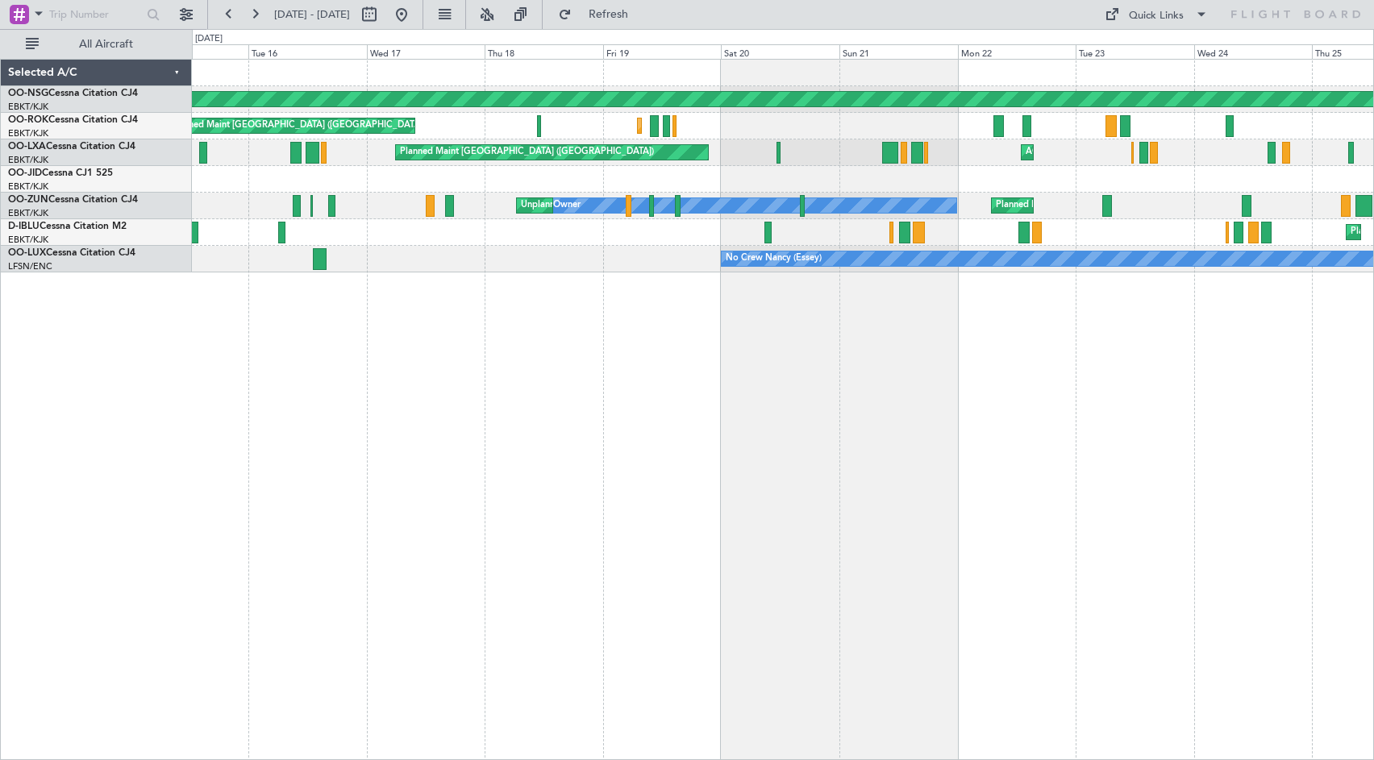
click at [652, 252] on div "Planned Maint [GEOGRAPHIC_DATA] ([GEOGRAPHIC_DATA]) Planned Maint [GEOGRAPHIC_D…" at bounding box center [782, 166] width 1181 height 213
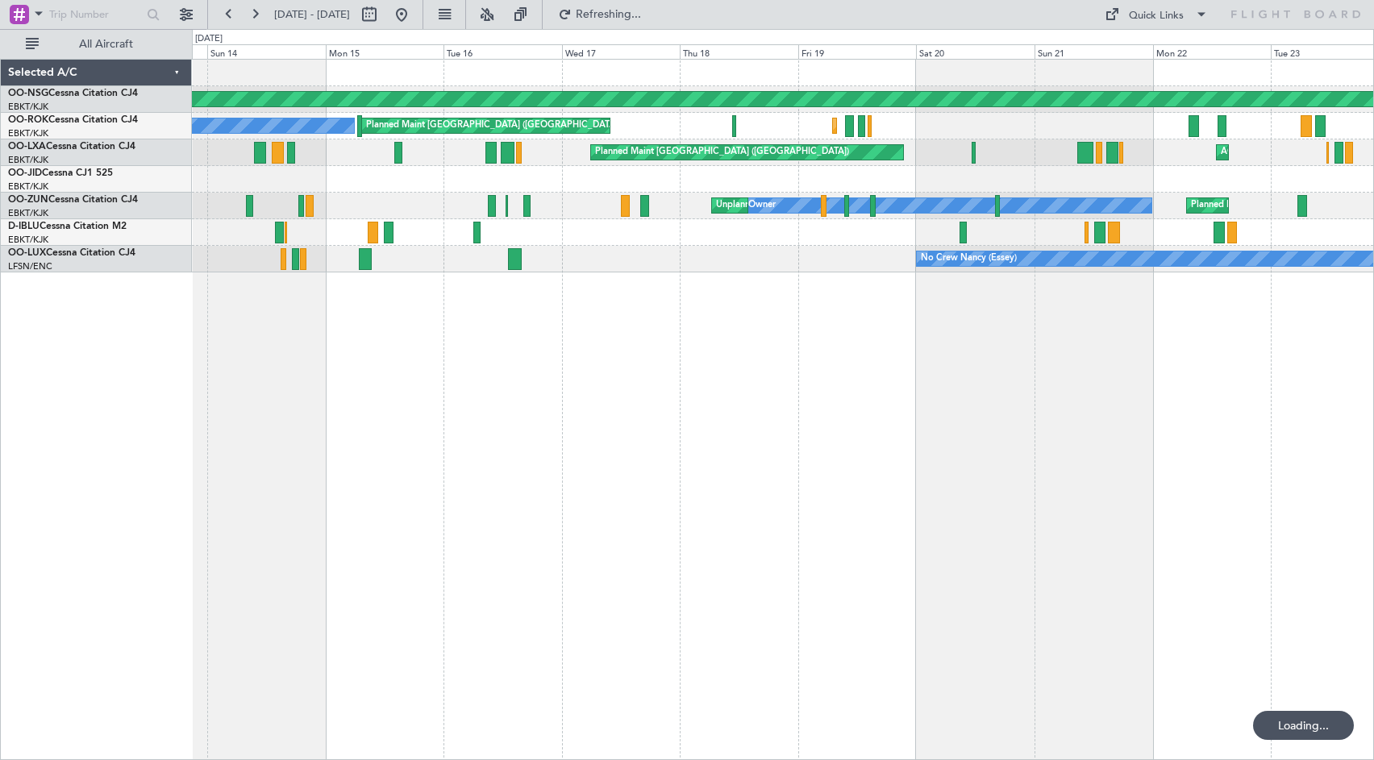
click at [607, 251] on div "Planned Maint [GEOGRAPHIC_DATA] ([GEOGRAPHIC_DATA]) Planned Maint [GEOGRAPHIC_D…" at bounding box center [782, 166] width 1181 height 213
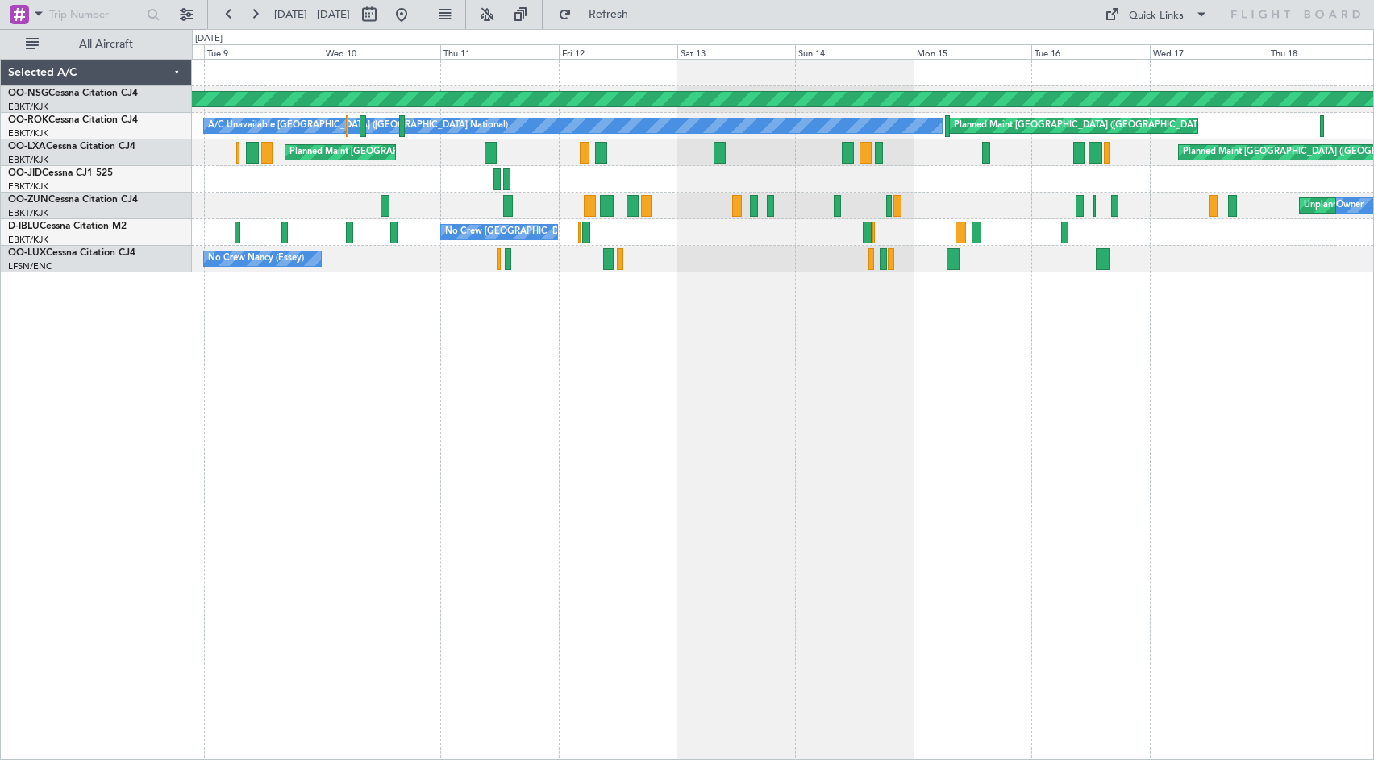
click at [814, 259] on div "Planned Maint [GEOGRAPHIC_DATA] ([GEOGRAPHIC_DATA]) Planned Maint [GEOGRAPHIC_D…" at bounding box center [782, 166] width 1181 height 213
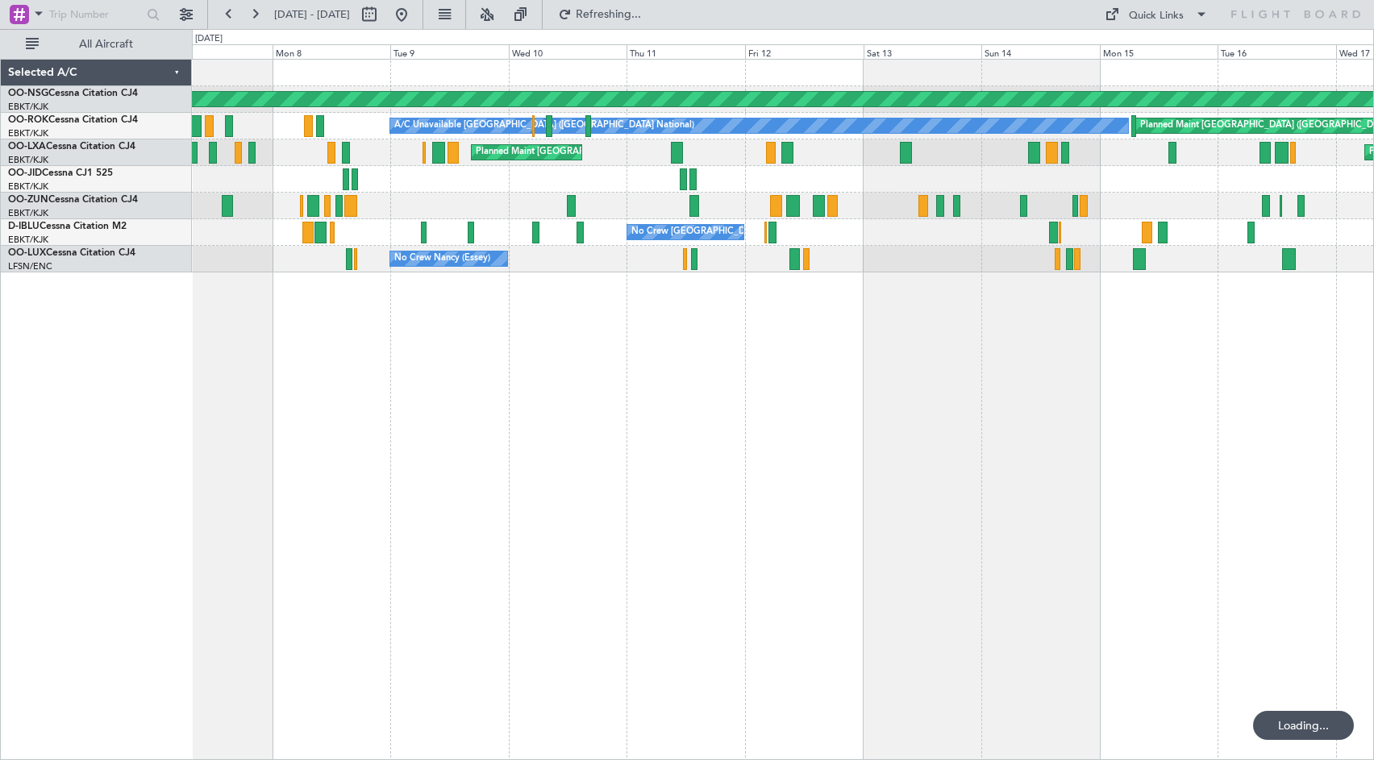
click at [871, 252] on div "No Crew Nancy (Essey)" at bounding box center [782, 259] width 1181 height 27
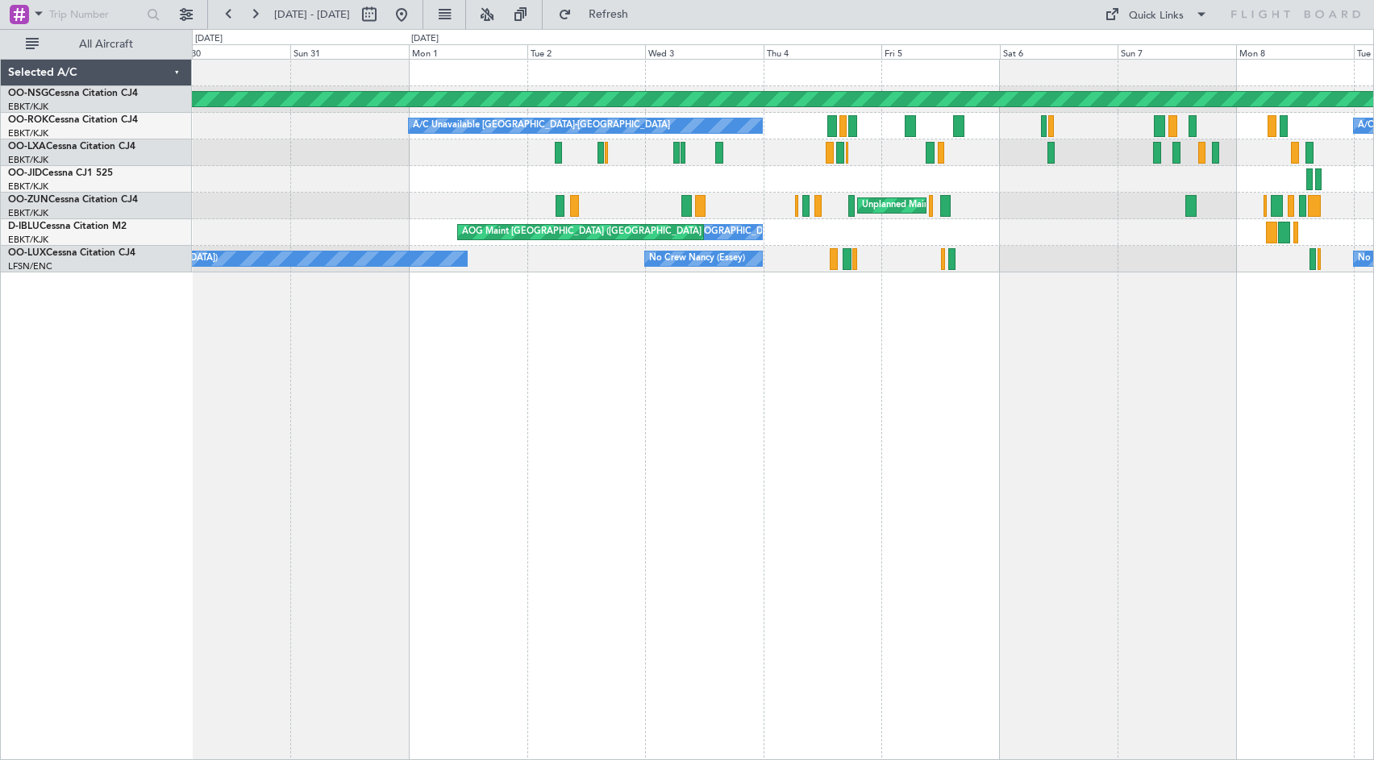
click at [1249, 407] on div "Planned Maint [GEOGRAPHIC_DATA] ([GEOGRAPHIC_DATA]) A/C Unavailable [GEOGRAPHIC…" at bounding box center [783, 410] width 1182 height 702
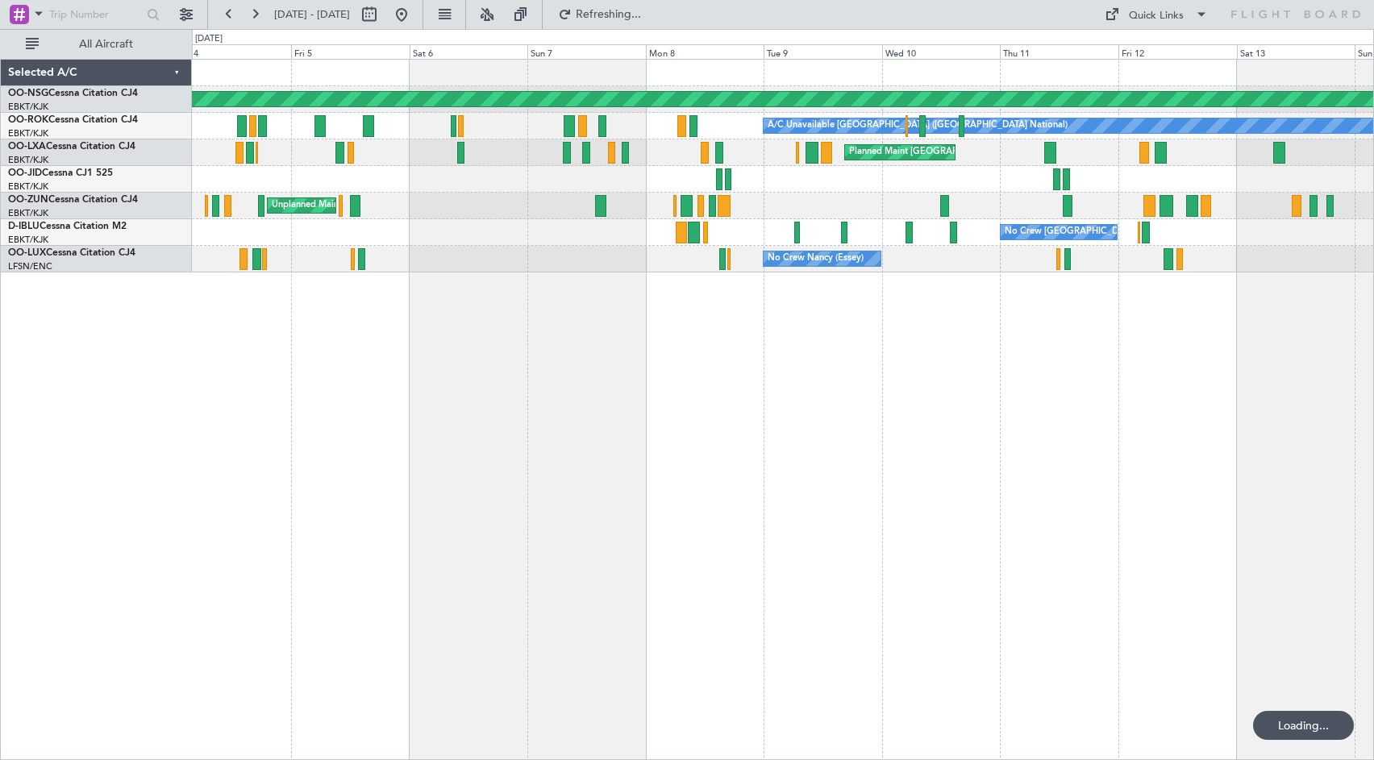
click at [381, 378] on div "Planned Maint [GEOGRAPHIC_DATA] ([GEOGRAPHIC_DATA]) A/C Unavailable [GEOGRAPHIC…" at bounding box center [783, 410] width 1182 height 702
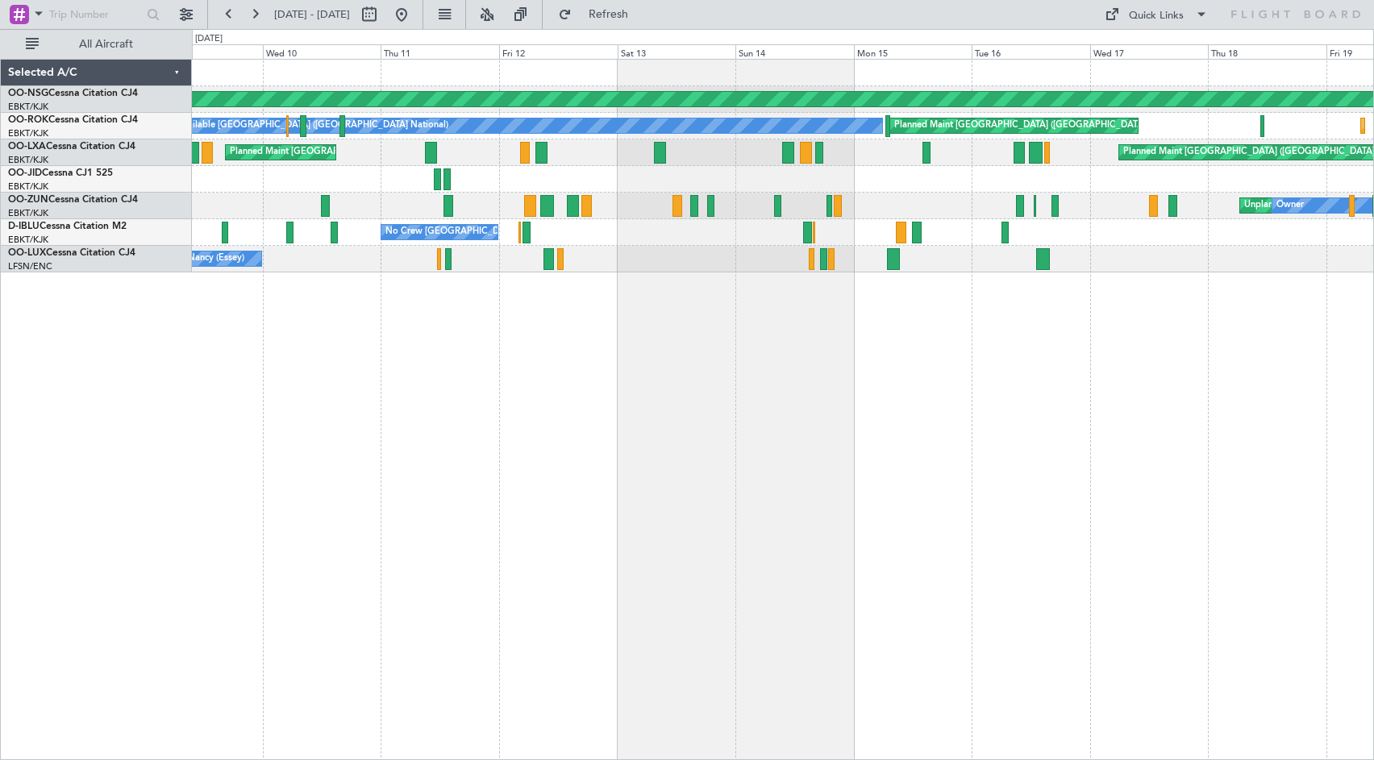
click at [251, 373] on div "Planned Maint [GEOGRAPHIC_DATA] ([GEOGRAPHIC_DATA]) A/C Unavailable [GEOGRAPHIC…" at bounding box center [783, 410] width 1182 height 702
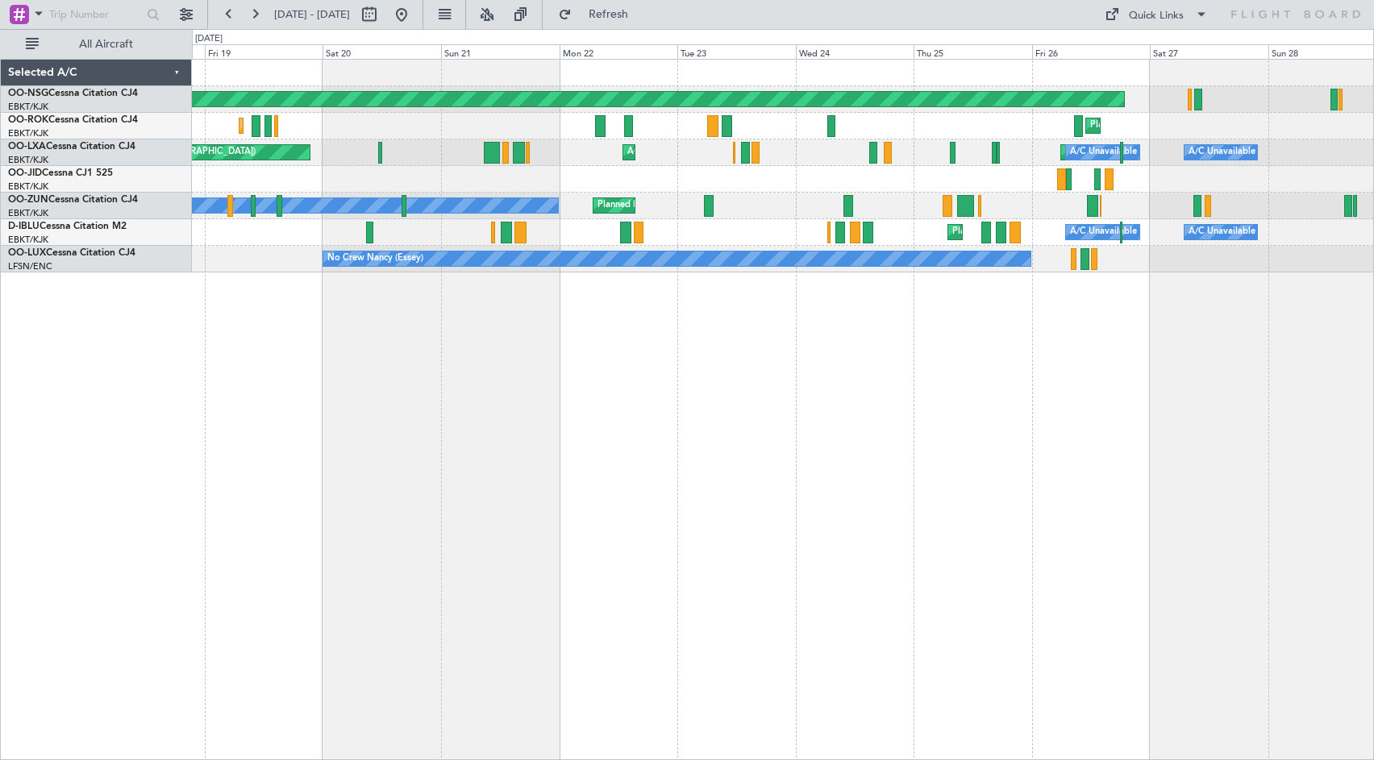
click at [294, 406] on div "Planned Maint [GEOGRAPHIC_DATA] ([GEOGRAPHIC_DATA]) Planned Maint [GEOGRAPHIC_D…" at bounding box center [783, 410] width 1182 height 702
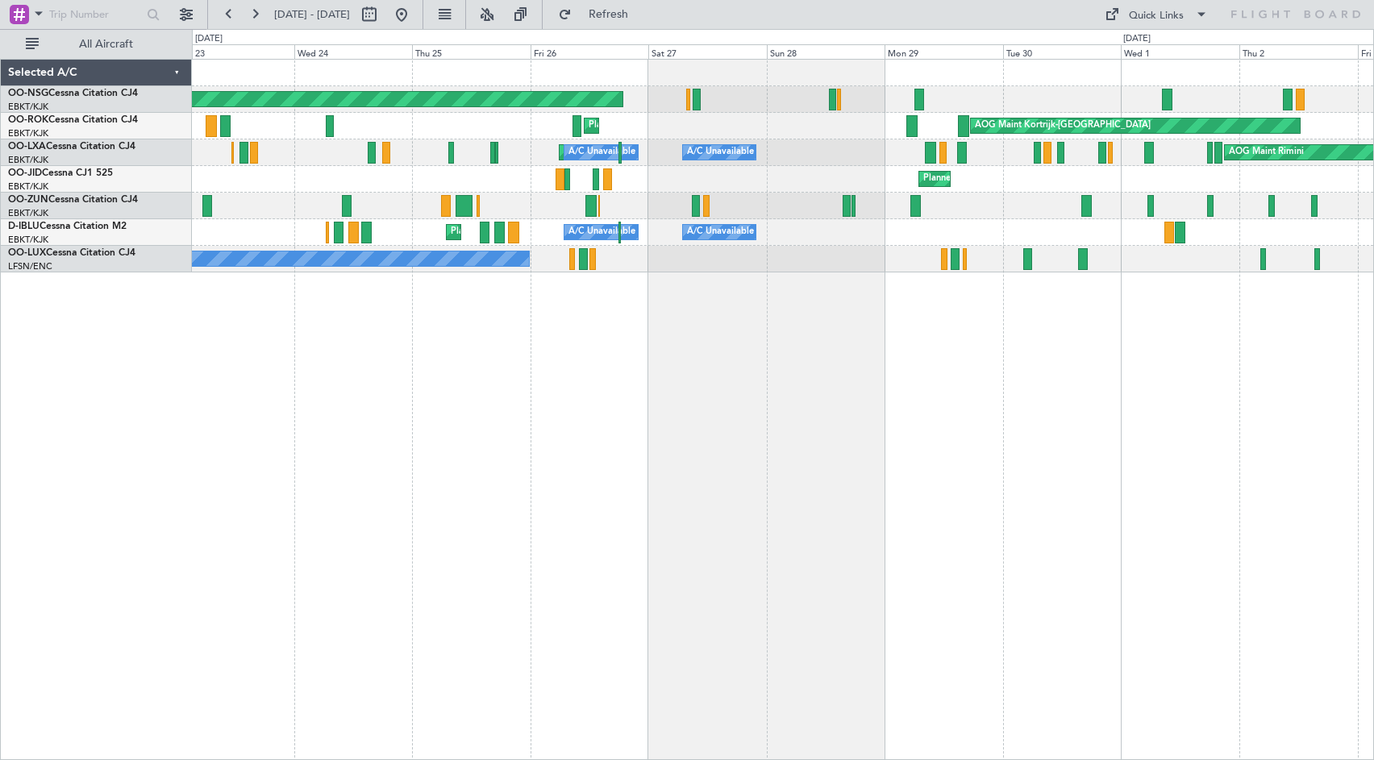
click at [466, 394] on div "Planned Maint [GEOGRAPHIC_DATA] ([GEOGRAPHIC_DATA]) Planned Maint [GEOGRAPHIC_D…" at bounding box center [783, 410] width 1182 height 702
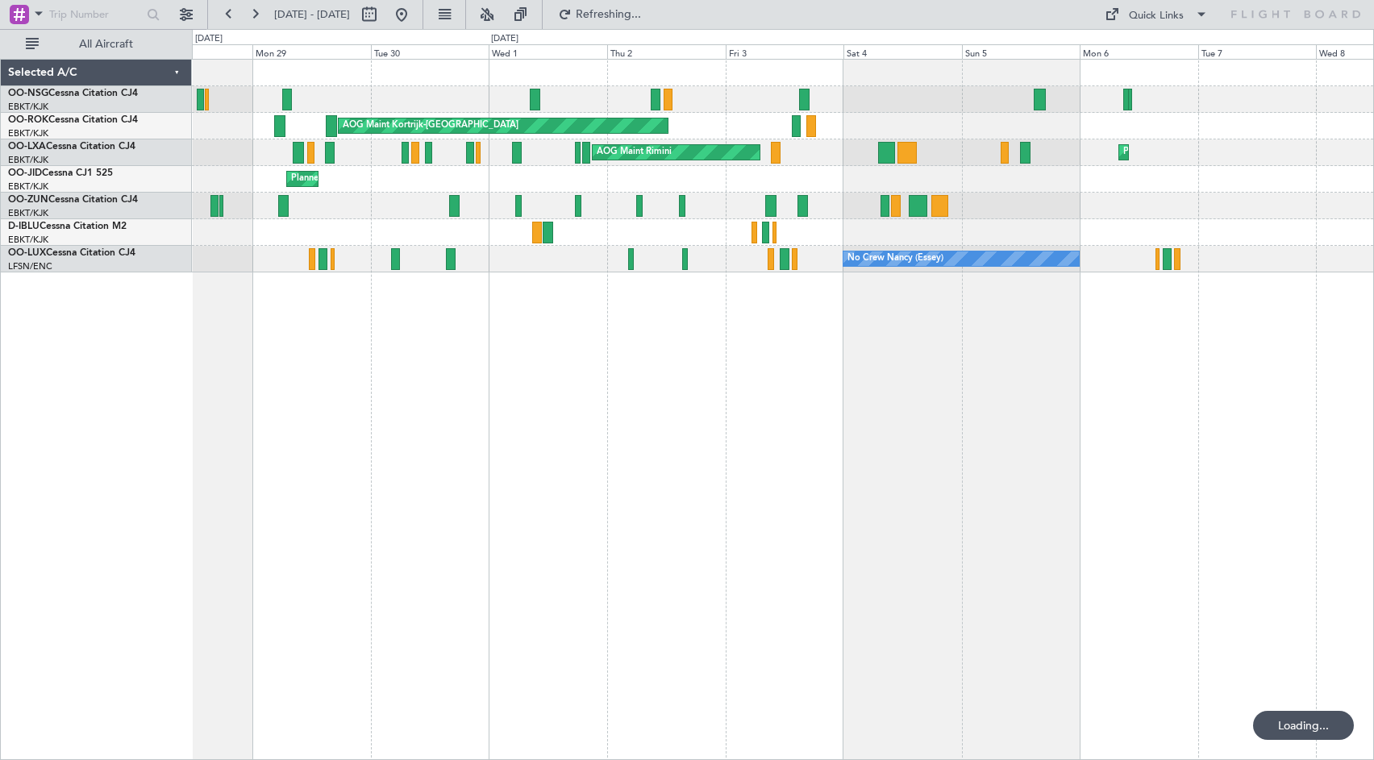
click at [460, 379] on div "Planned Maint [GEOGRAPHIC_DATA] ([GEOGRAPHIC_DATA]) AOG Maint [GEOGRAPHIC_DATA]…" at bounding box center [783, 410] width 1182 height 702
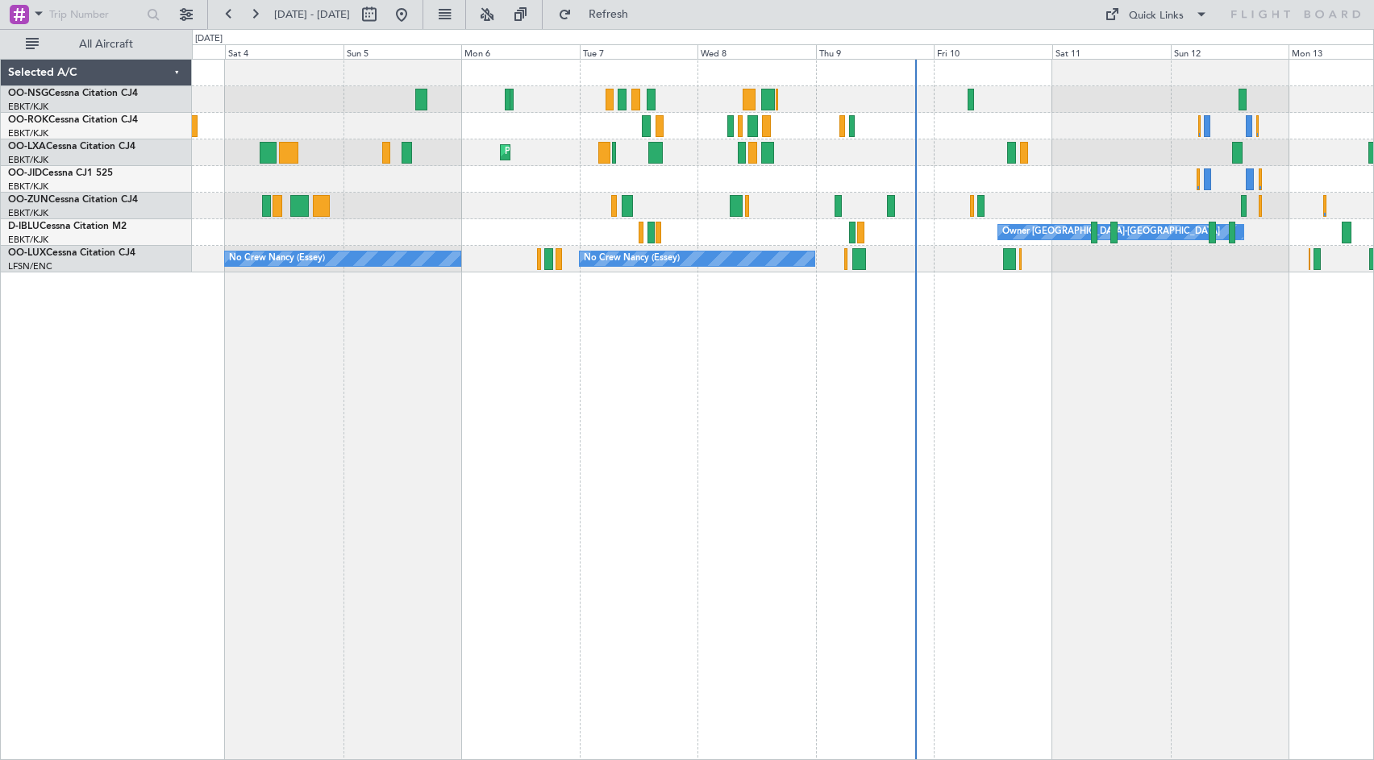
click at [440, 398] on div "AOG Maint Kortrijk-[GEOGRAPHIC_DATA] Planned Maint [GEOGRAPHIC_DATA]-[GEOGRAPHI…" at bounding box center [783, 410] width 1182 height 702
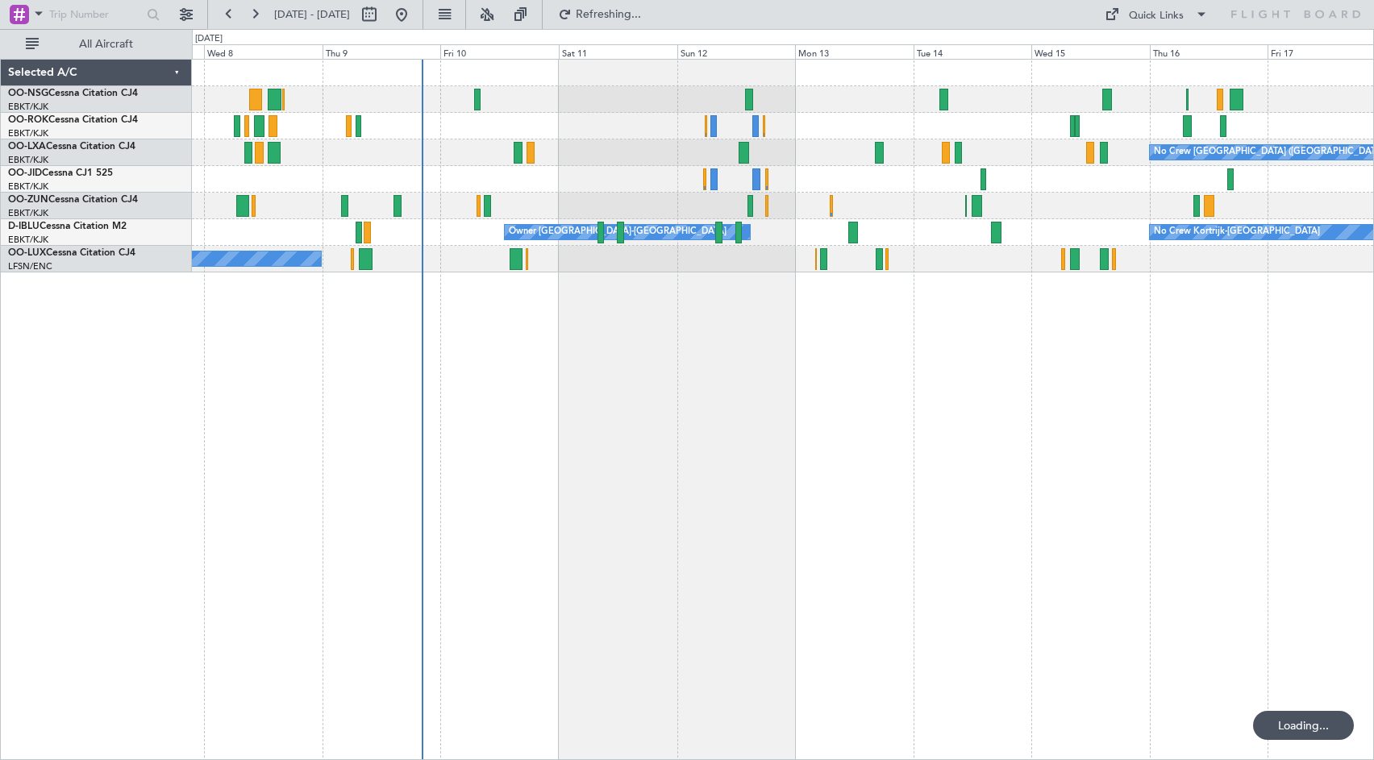
click at [557, 431] on div "No Crew [GEOGRAPHIC_DATA] ([GEOGRAPHIC_DATA] National) Planned Maint [GEOGRAPHI…" at bounding box center [783, 410] width 1182 height 702
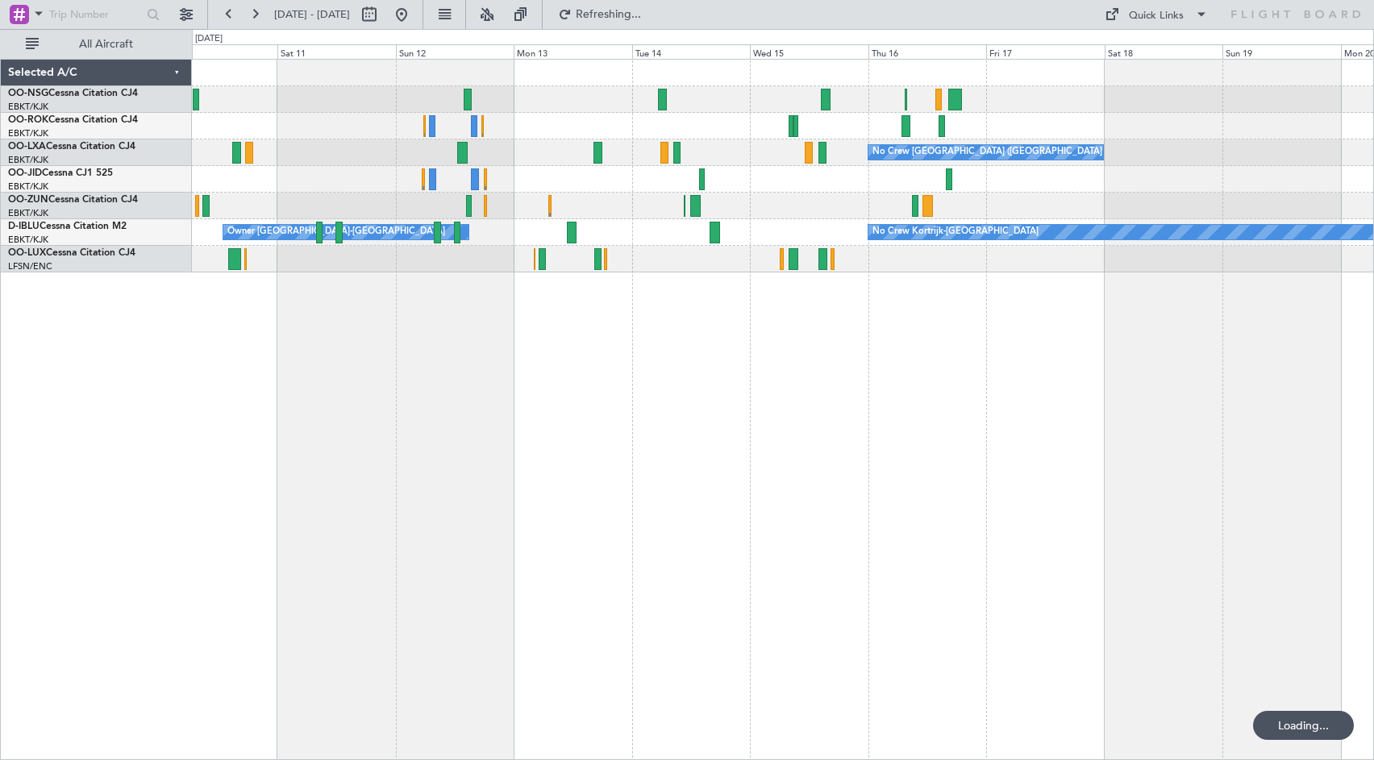
click at [648, 411] on div "No Crew [GEOGRAPHIC_DATA] ([GEOGRAPHIC_DATA] National) No Crew Kortrijk-[GEOGRA…" at bounding box center [783, 410] width 1182 height 702
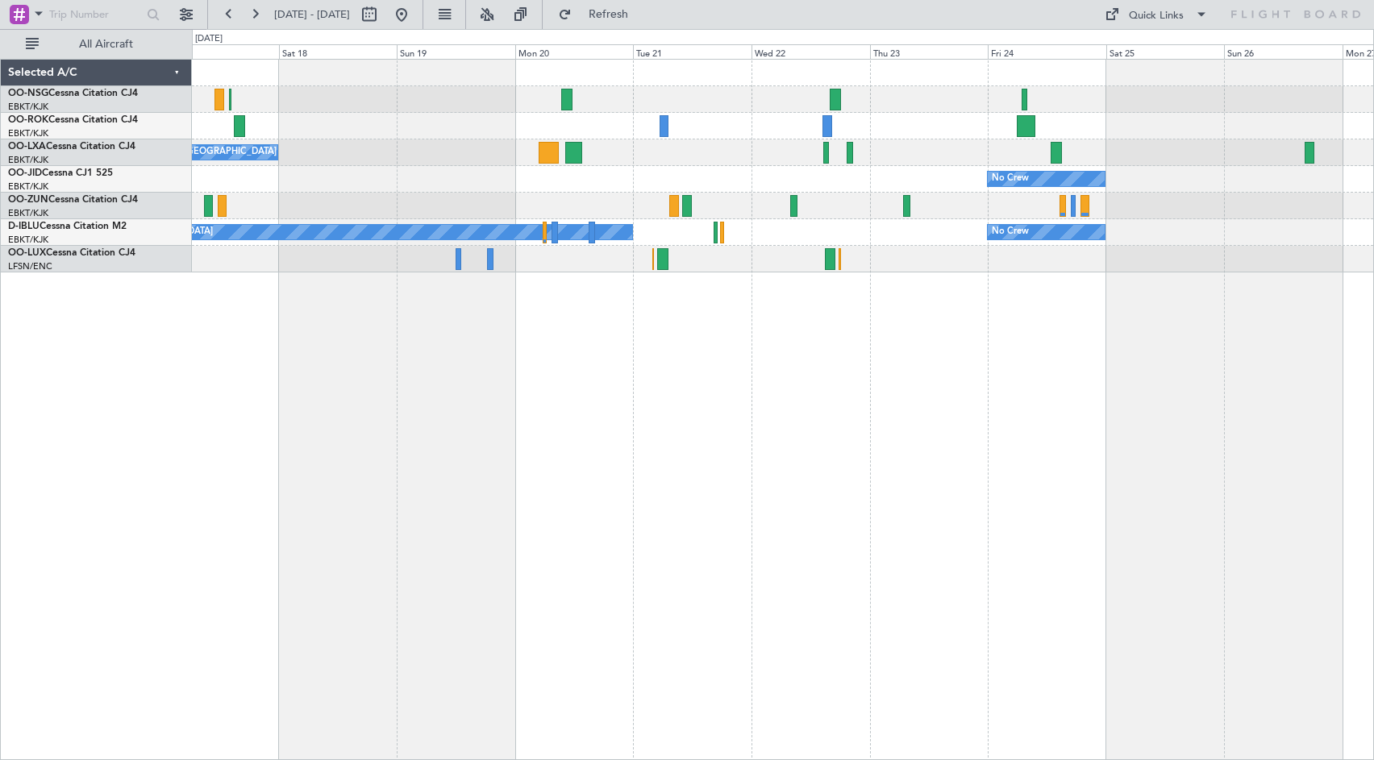
click at [61, 327] on div "No Crew [GEOGRAPHIC_DATA] ([GEOGRAPHIC_DATA] National) No Crew No Crew Kortrijk…" at bounding box center [687, 394] width 1374 height 731
